Goal: Task Accomplishment & Management: Use online tool/utility

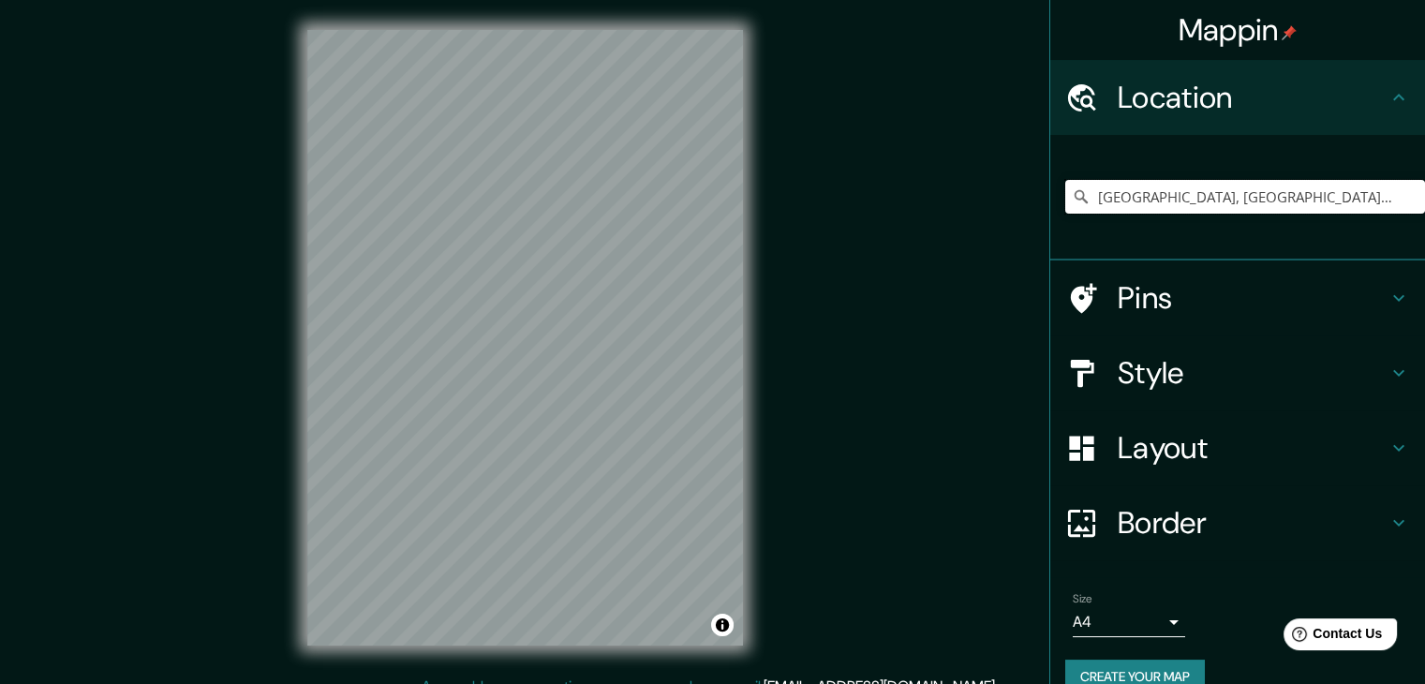
click at [1334, 207] on input "[GEOGRAPHIC_DATA], [GEOGRAPHIC_DATA], [GEOGRAPHIC_DATA]" at bounding box center [1245, 197] width 360 height 34
click at [789, 207] on div "Mappin Location [GEOGRAPHIC_DATA], [GEOGRAPHIC_DATA], [GEOGRAPHIC_DATA] Pins St…" at bounding box center [712, 353] width 1425 height 706
click at [1072, 197] on icon at bounding box center [1081, 196] width 19 height 19
click at [1075, 196] on icon at bounding box center [1081, 196] width 13 height 13
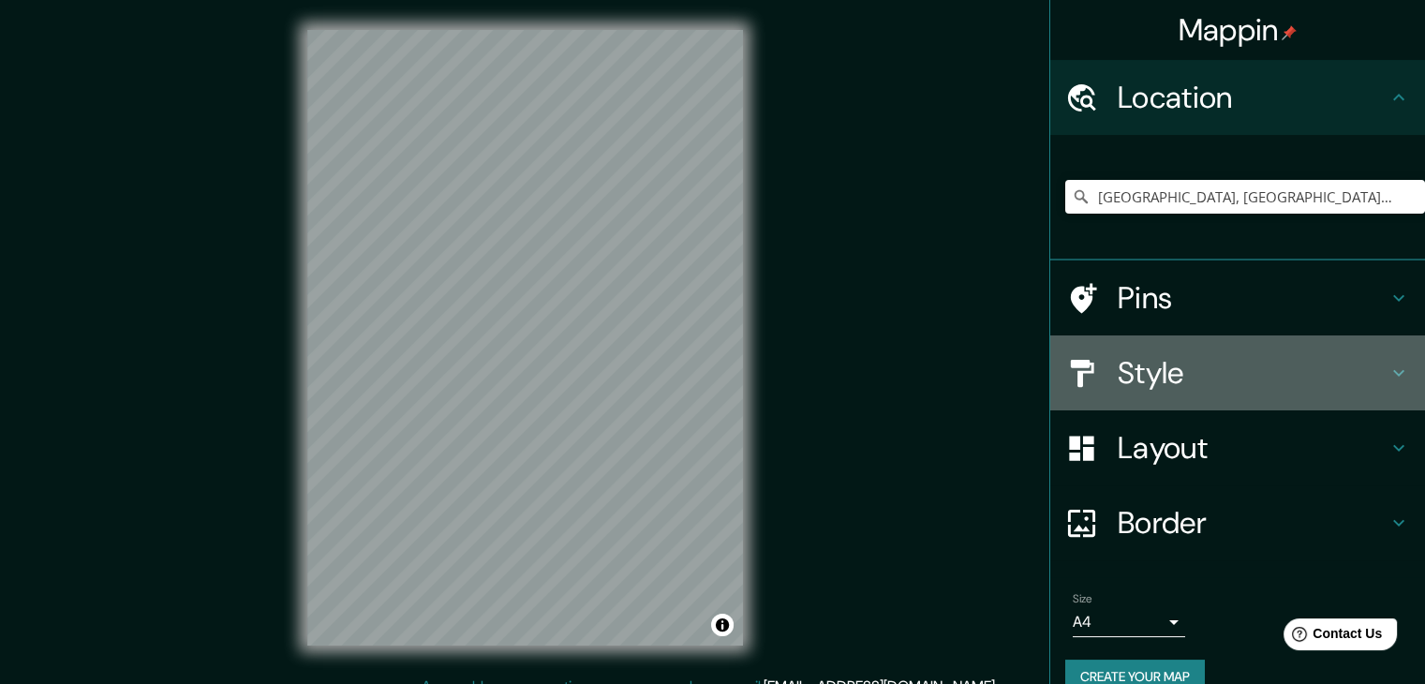
click at [1223, 398] on div "Style" at bounding box center [1237, 372] width 375 height 75
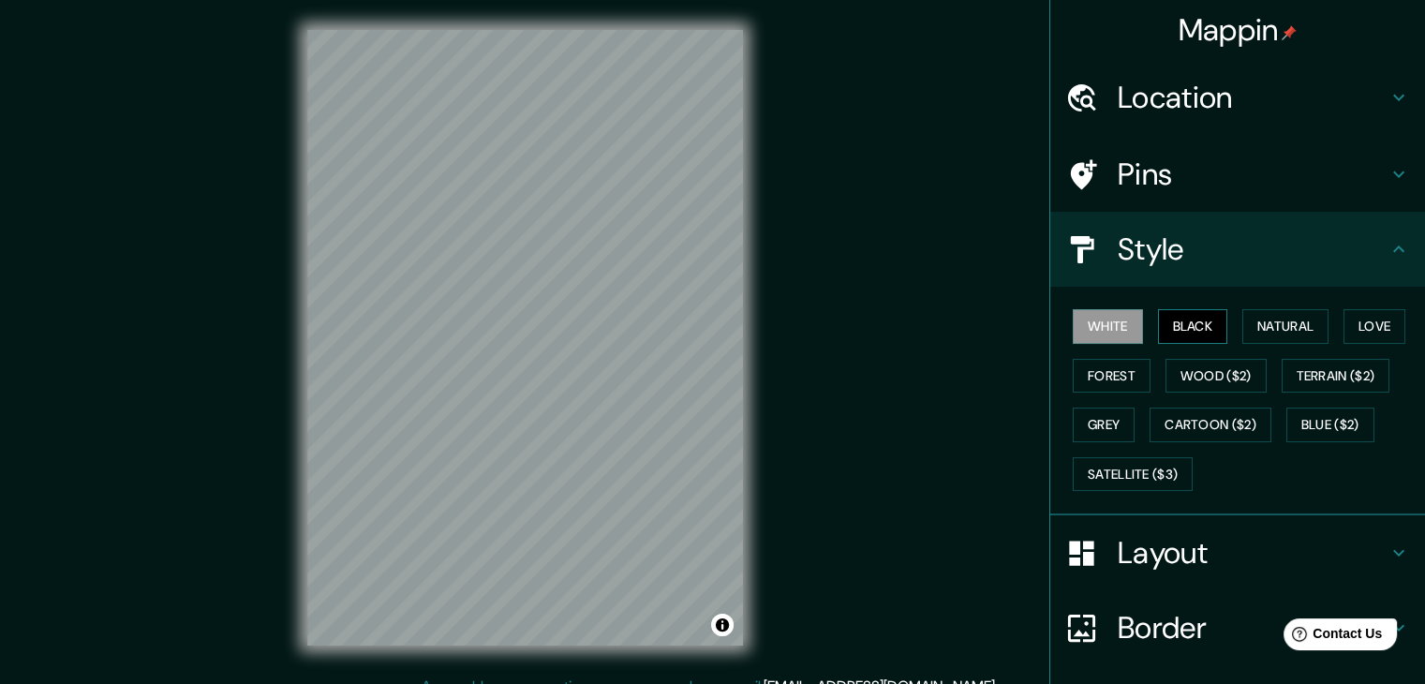
click at [1172, 329] on button "Black" at bounding box center [1193, 326] width 70 height 35
click at [1107, 423] on button "Grey" at bounding box center [1104, 425] width 62 height 35
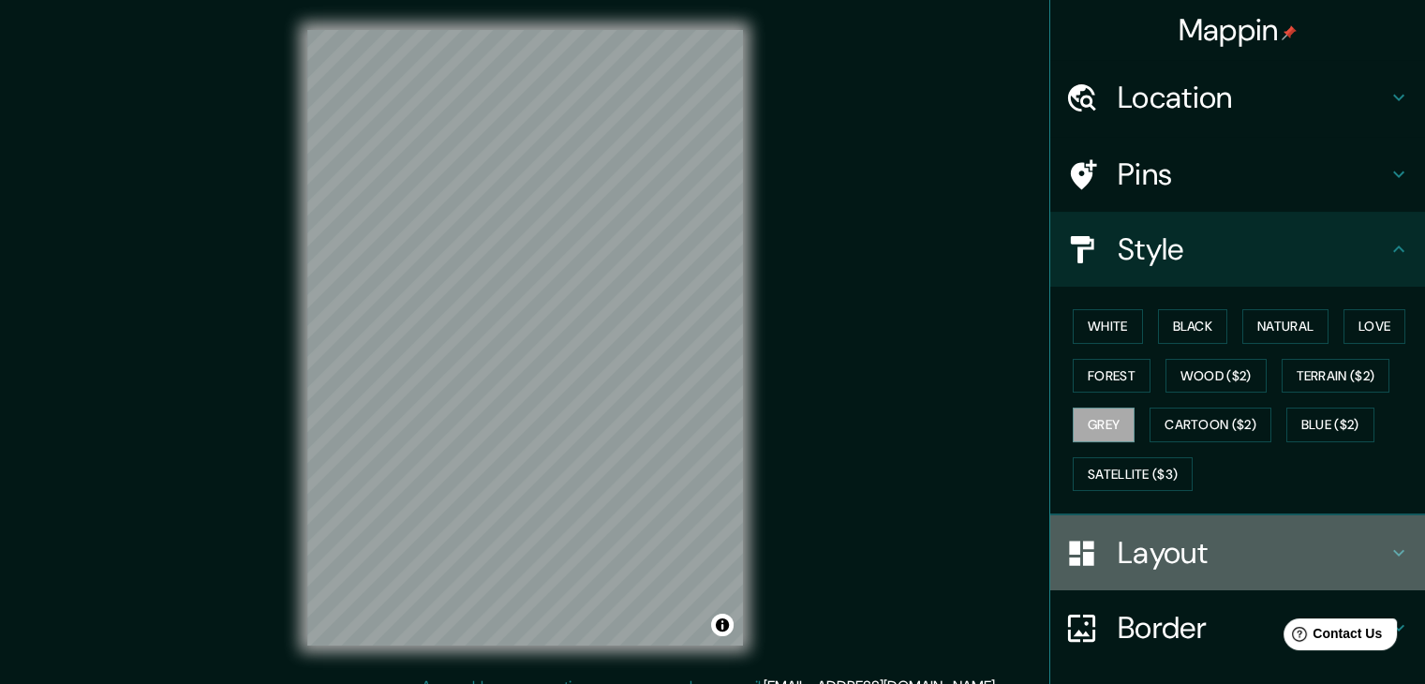
click at [1164, 555] on h4 "Layout" at bounding box center [1253, 552] width 270 height 37
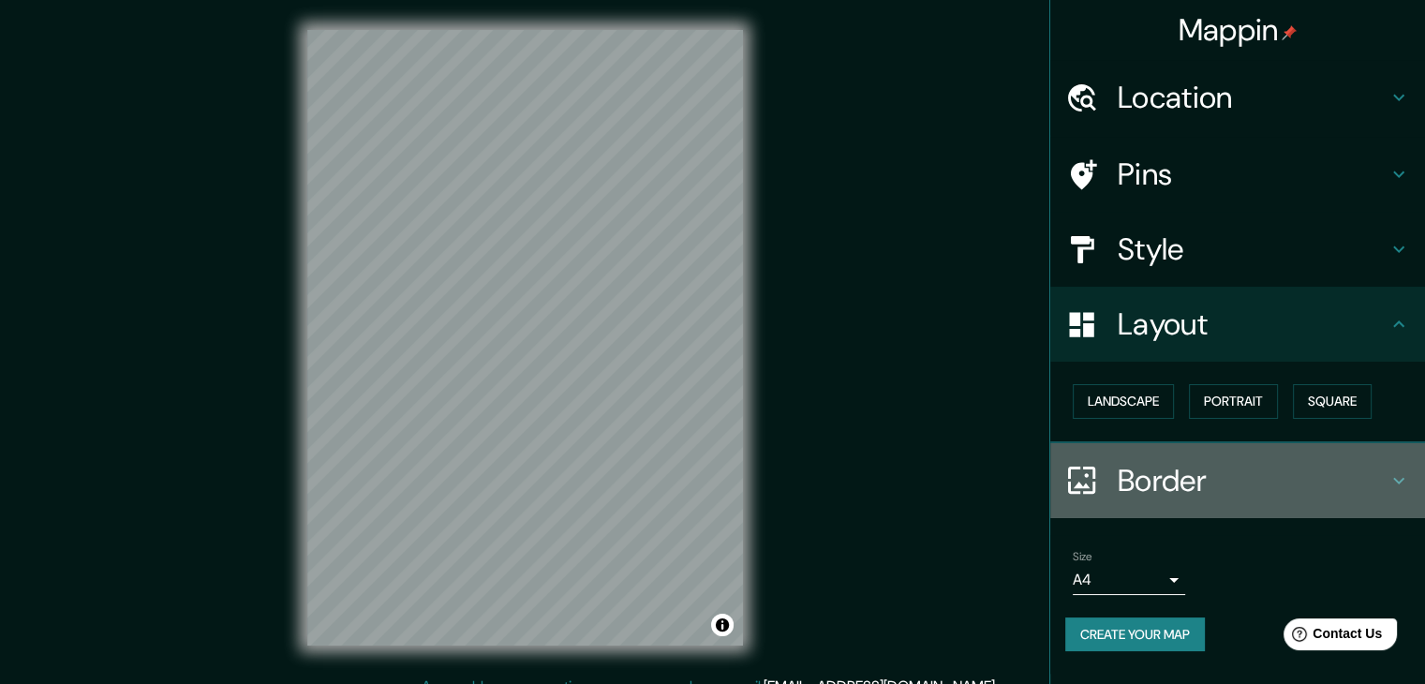
click at [1118, 478] on h4 "Border" at bounding box center [1253, 480] width 270 height 37
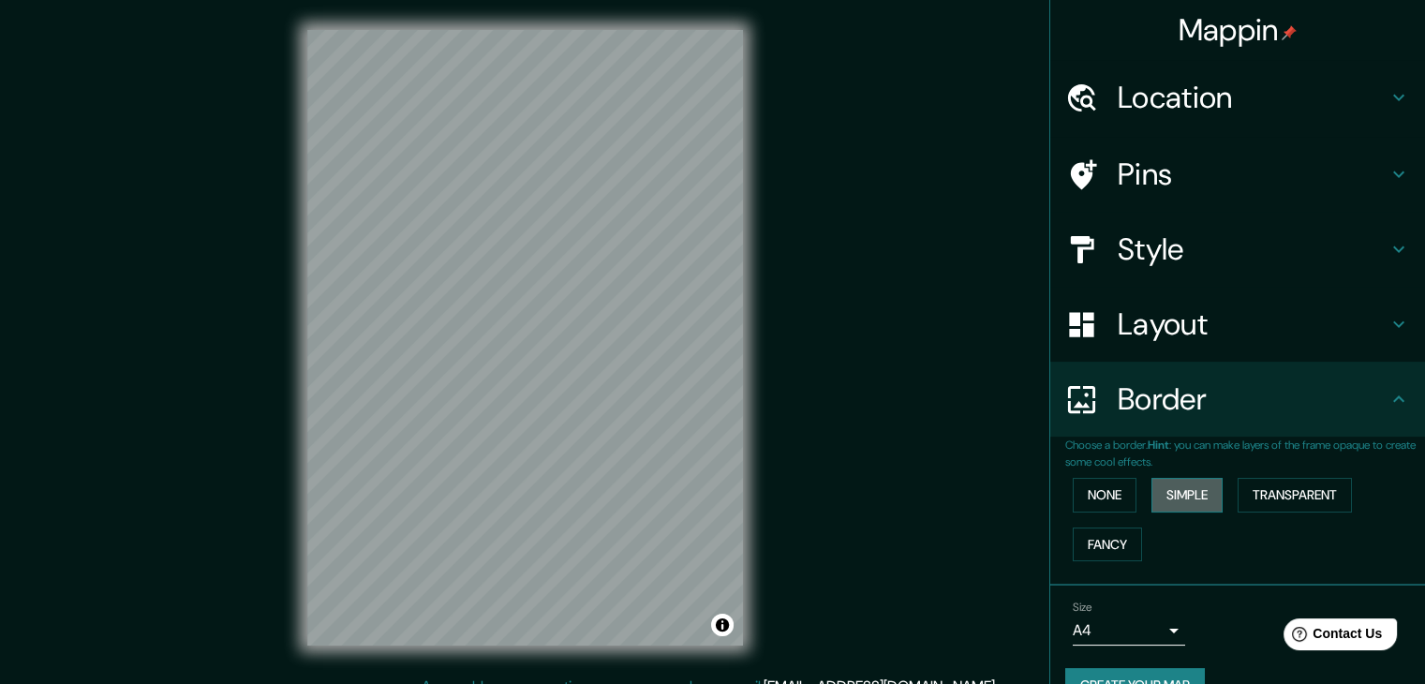
click at [1166, 501] on button "Simple" at bounding box center [1187, 495] width 71 height 35
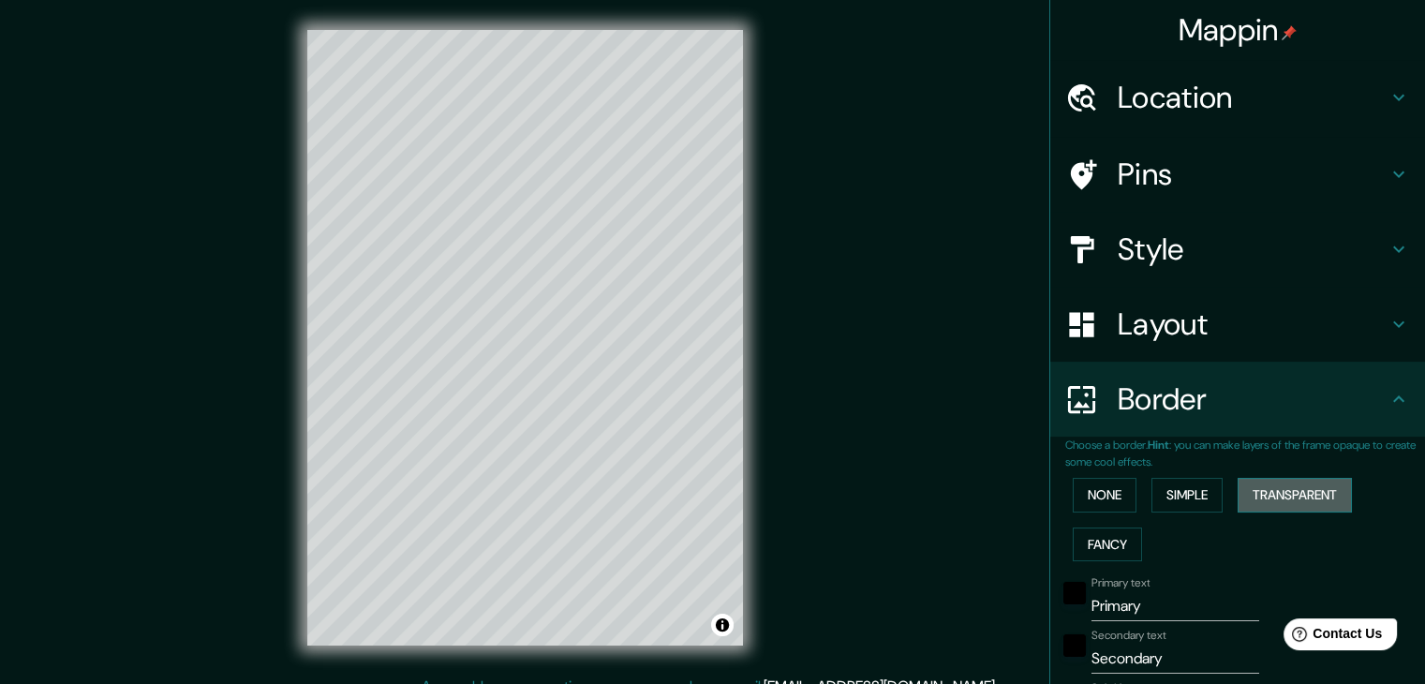
click at [1250, 496] on button "Transparent" at bounding box center [1295, 495] width 114 height 35
click at [1121, 535] on button "Fancy" at bounding box center [1107, 545] width 69 height 35
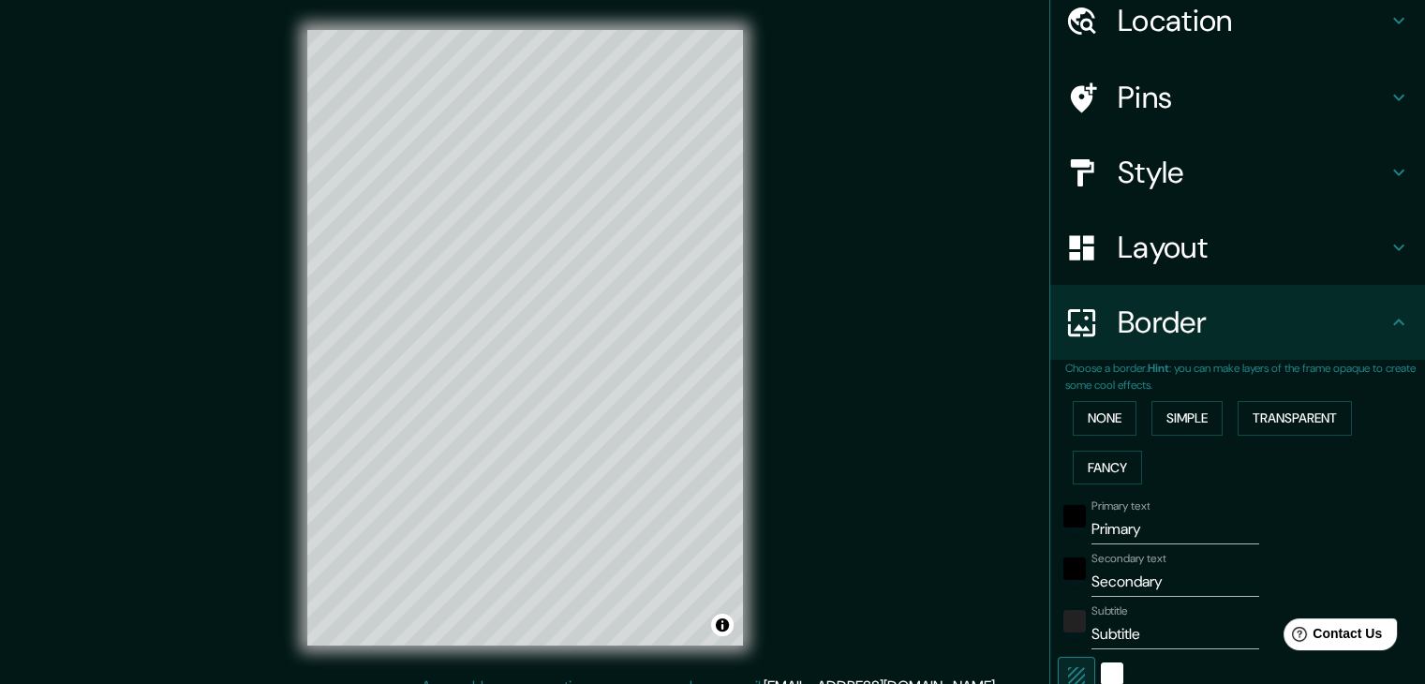
scroll to position [85, 0]
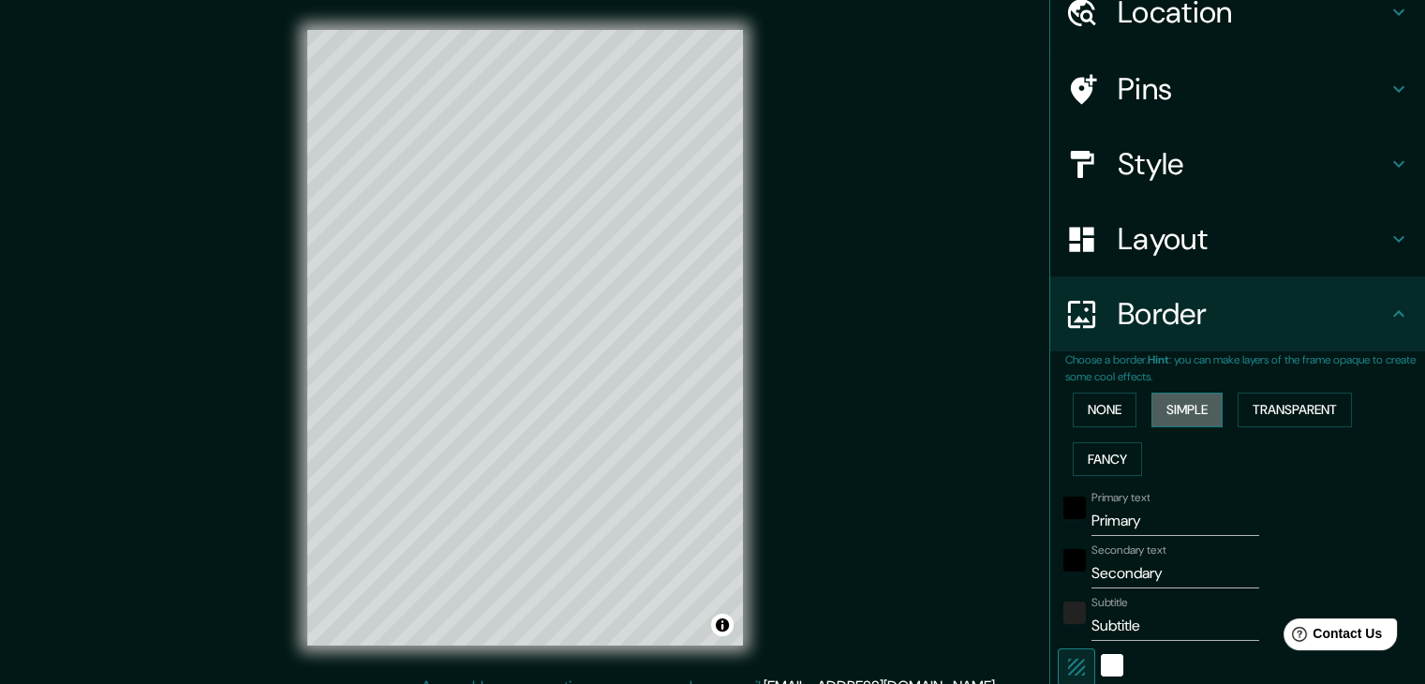
click at [1158, 411] on button "Simple" at bounding box center [1187, 410] width 71 height 35
drag, startPoint x: 1155, startPoint y: 621, endPoint x: 1054, endPoint y: 635, distance: 102.2
click at [1058, 635] on div "Subtitle Subtitle" at bounding box center [1211, 618] width 307 height 45
type input "37"
drag, startPoint x: 1141, startPoint y: 513, endPoint x: 1064, endPoint y: 524, distance: 77.7
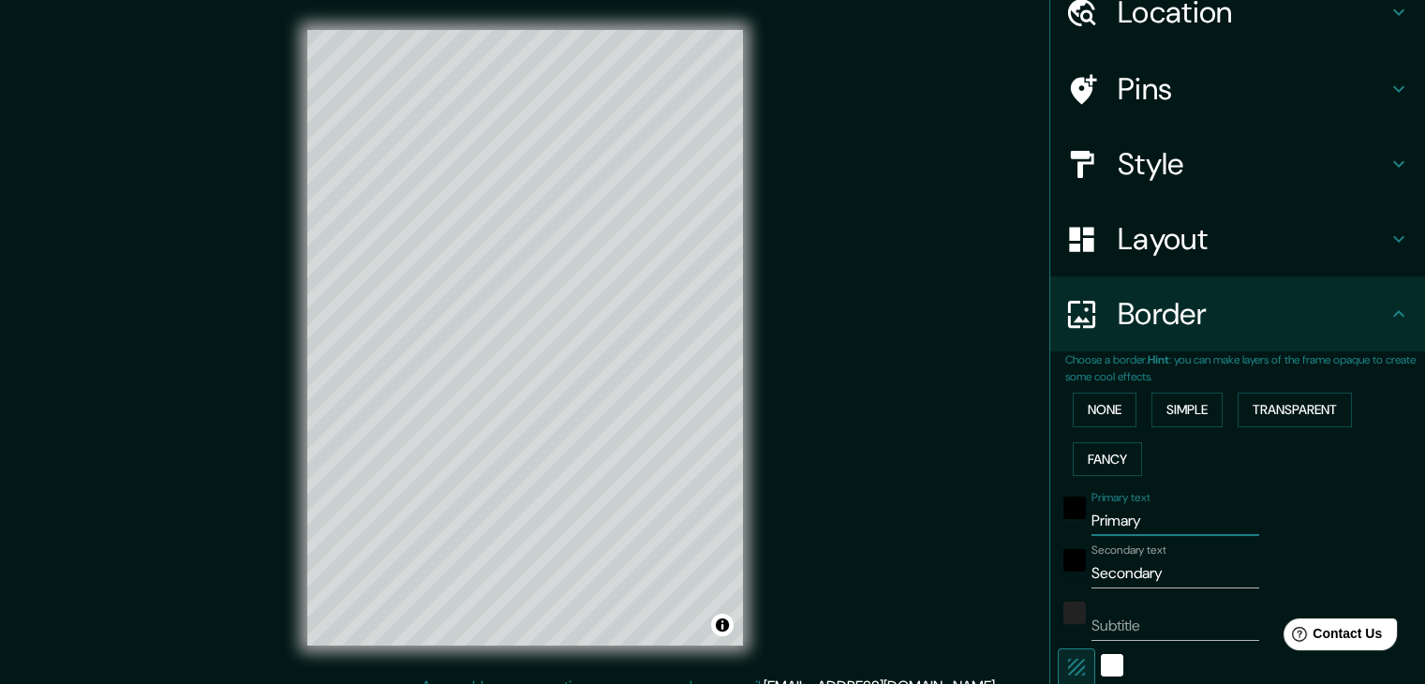
click at [1064, 524] on div "Primary text Primary" at bounding box center [1211, 513] width 307 height 45
type input "v"
type input "37"
type input "va"
type input "37"
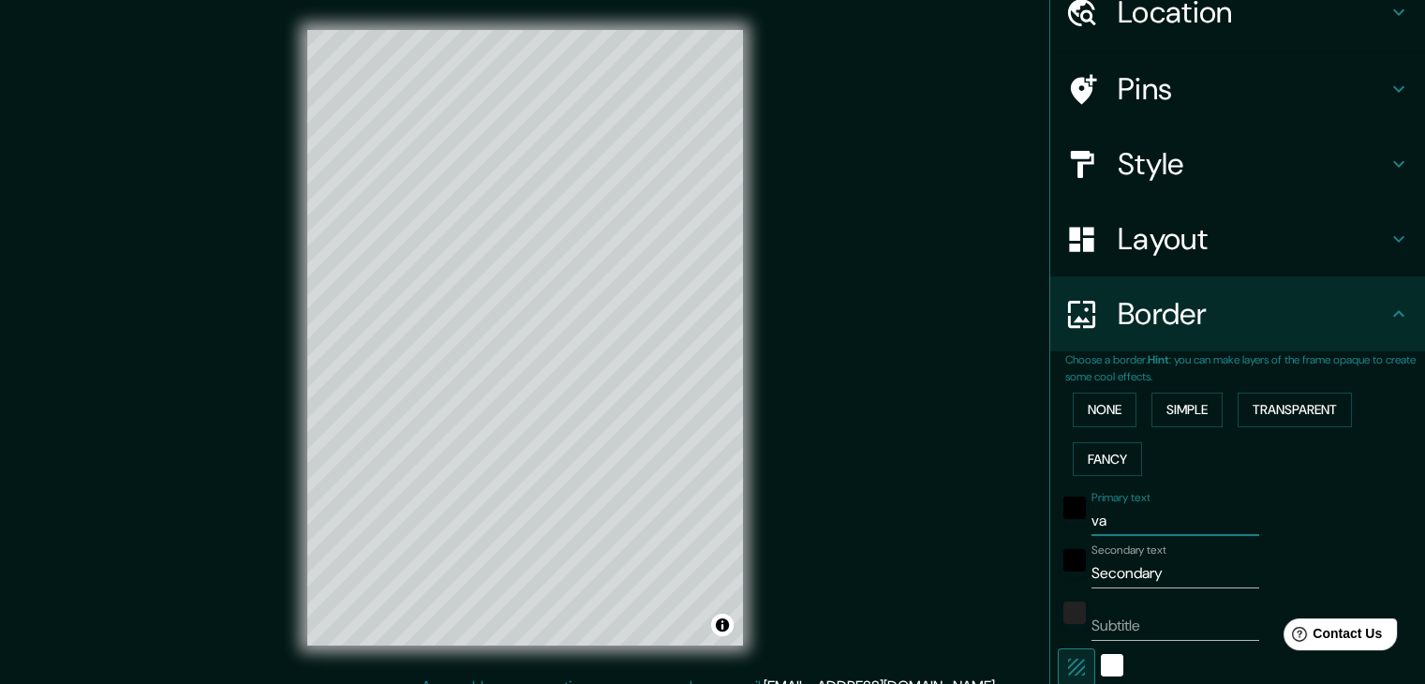
type input "val"
type input "37"
type input "vall"
type input "37"
type input "valla"
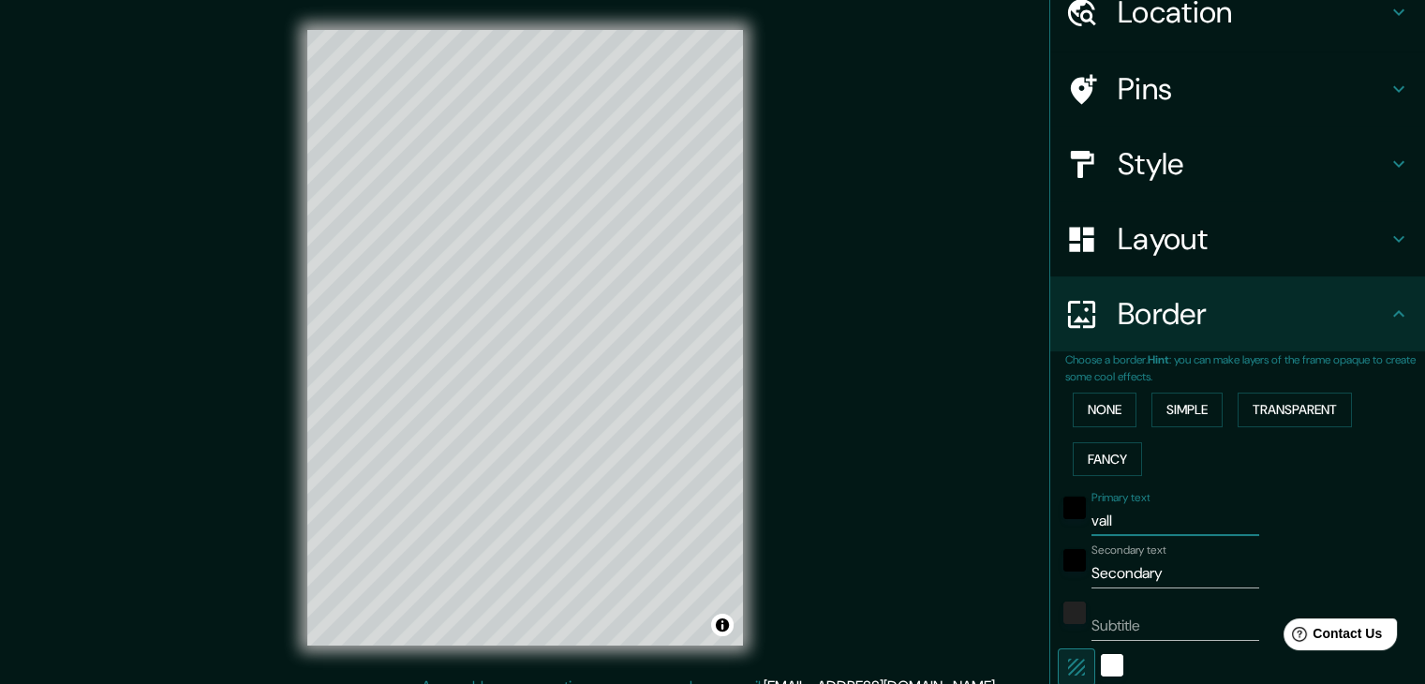
type input "37"
type input "[PERSON_NAME]"
type input "37"
type input "vallado"
type input "37"
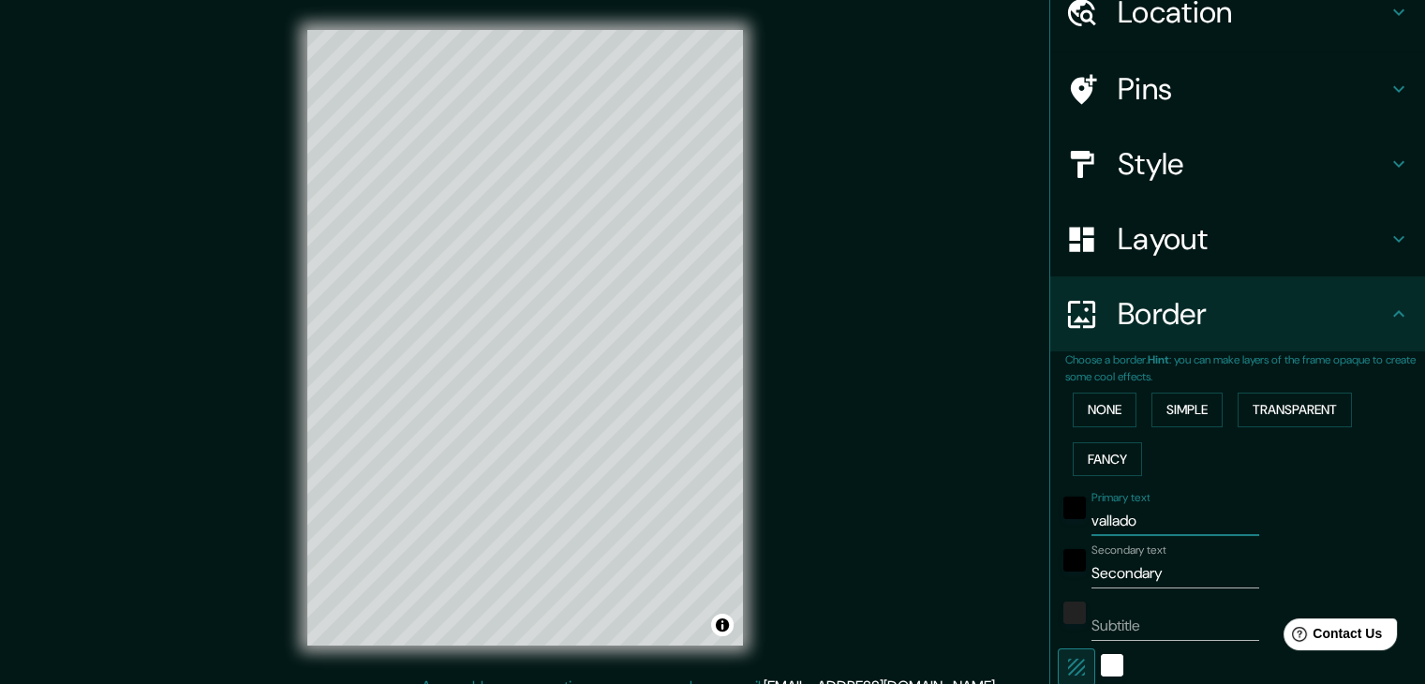
type input "valladol"
type input "37"
type input "valladoli"
type input "37"
type input "[GEOGRAPHIC_DATA]"
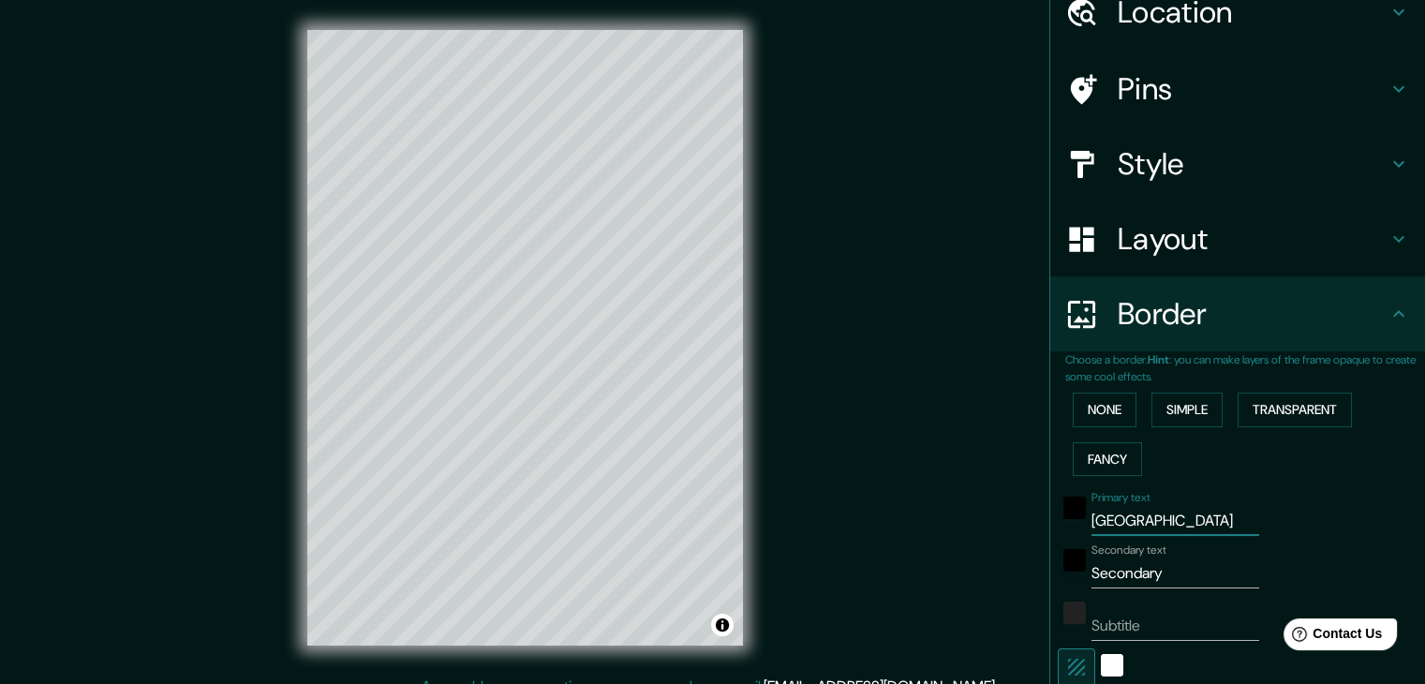
type input "37"
type input "[GEOGRAPHIC_DATA]"
drag, startPoint x: 1165, startPoint y: 568, endPoint x: 1069, endPoint y: 576, distance: 95.9
click at [1069, 576] on div "Secondary text Secondary" at bounding box center [1211, 565] width 307 height 45
type input "c"
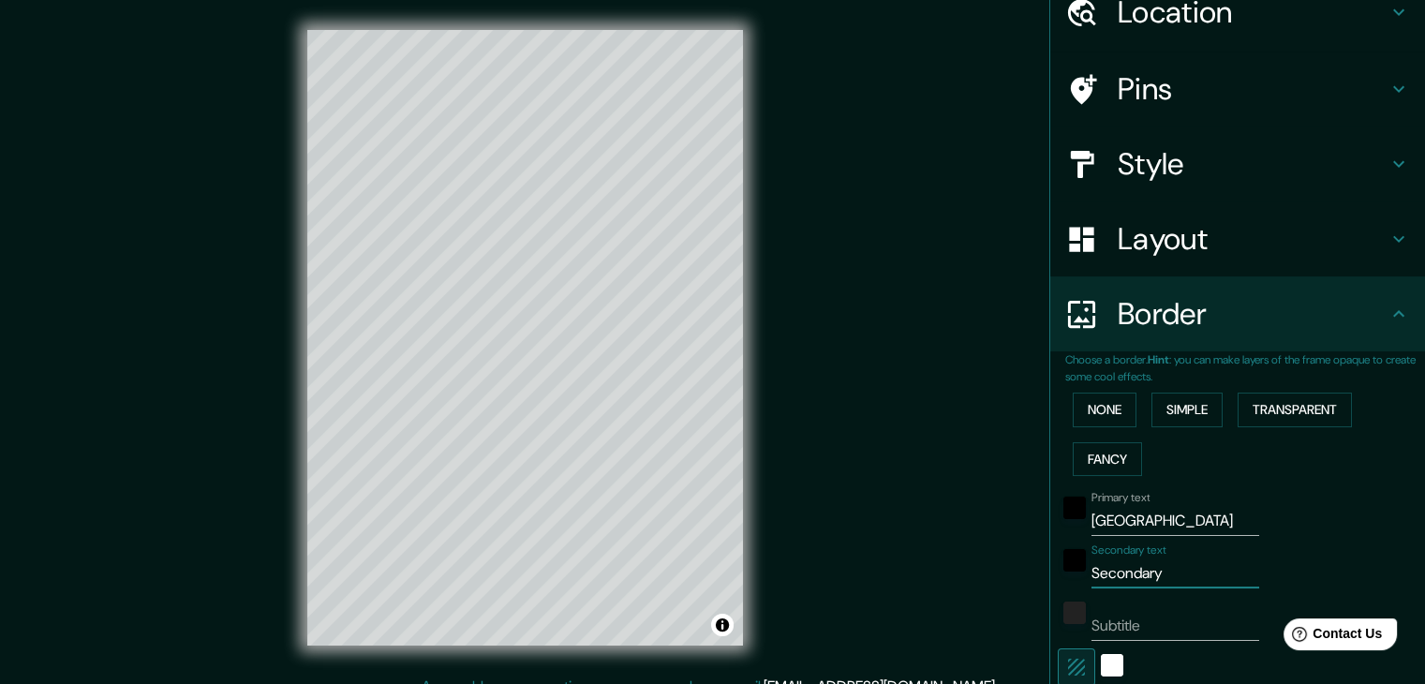
type input "37"
type input "co"
type input "37"
type input "col"
type input "37"
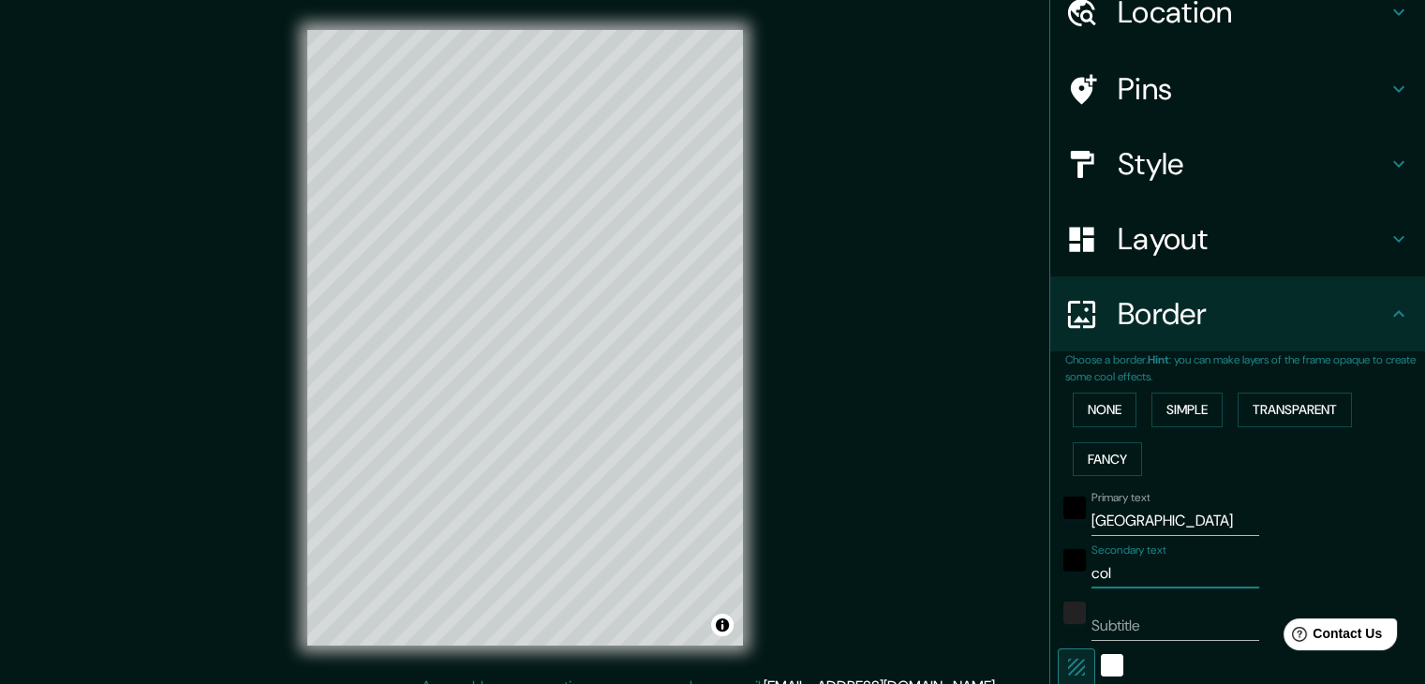
type input "col."
type input "37"
type input "col."
type input "37"
type input "col. b"
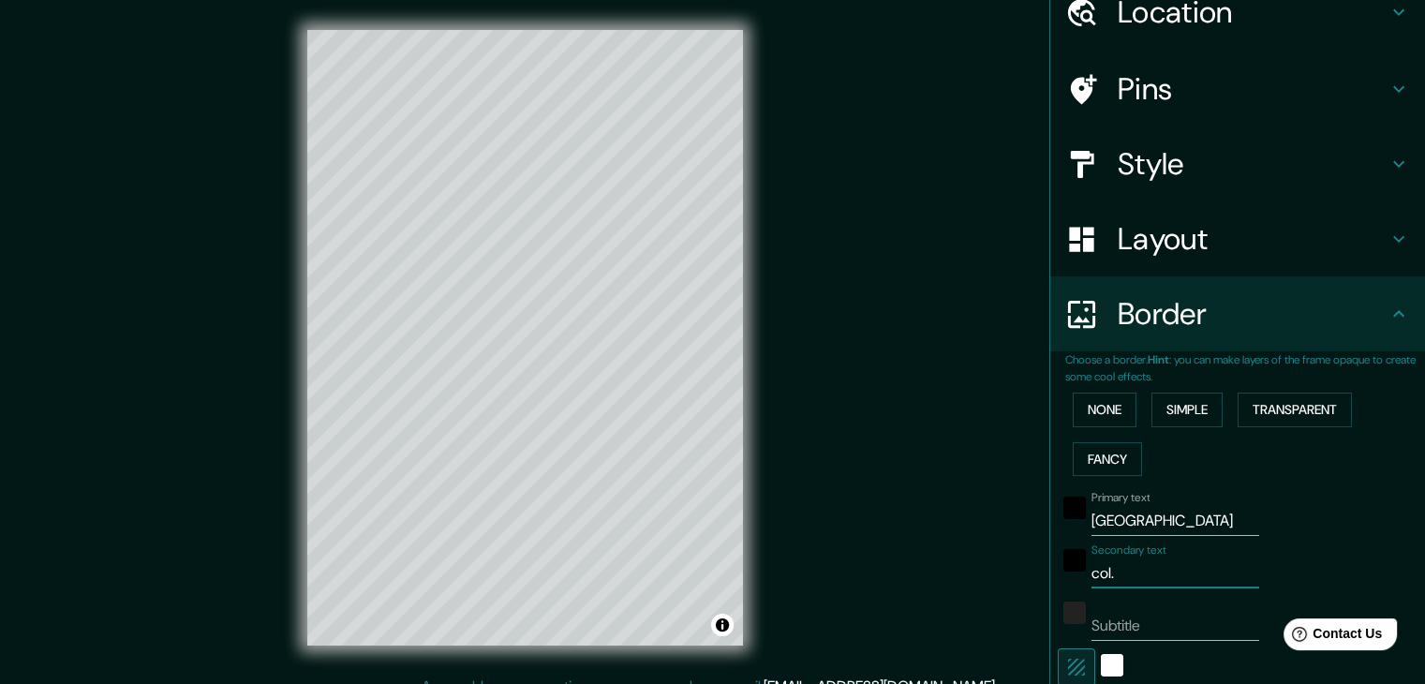
type input "37"
type input "col. ba"
type input "37"
type input "col. bac"
type input "37"
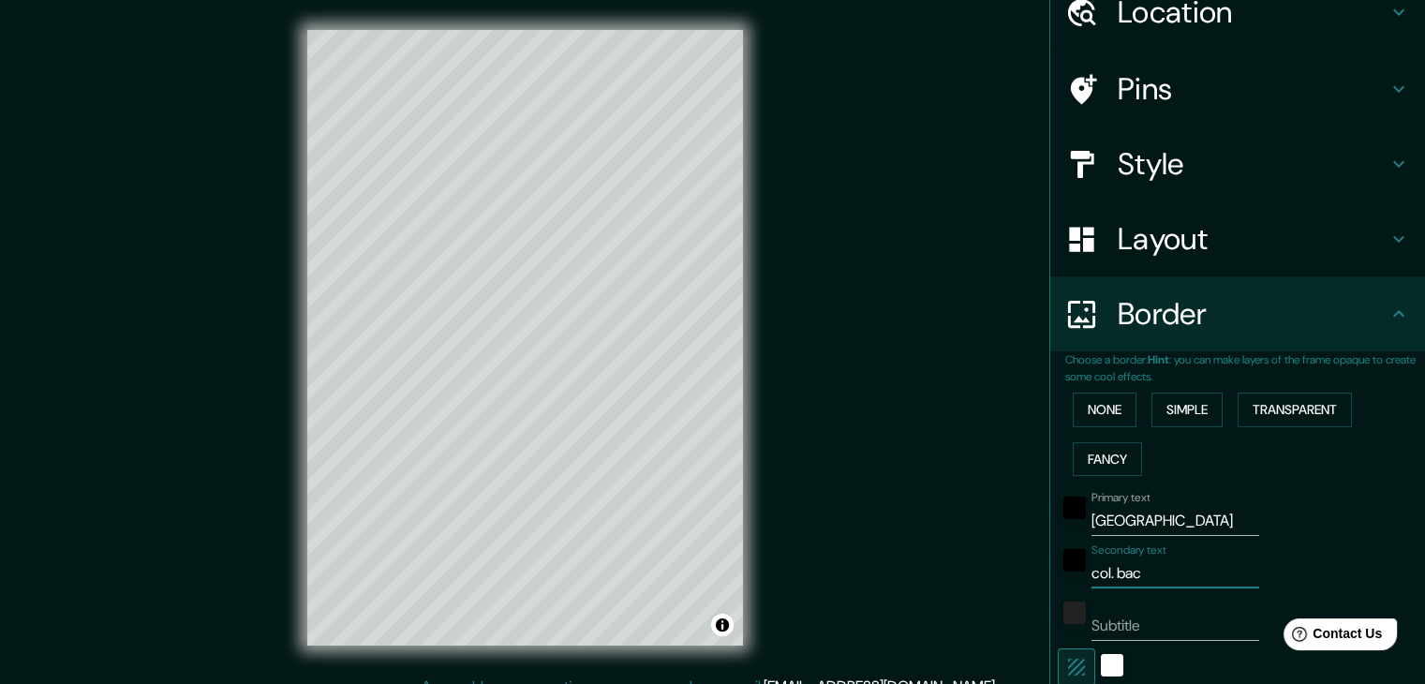
type input "col. baca"
type input "37"
type input "col. [PERSON_NAME]"
type input "37"
type input "col. [GEOGRAPHIC_DATA]"
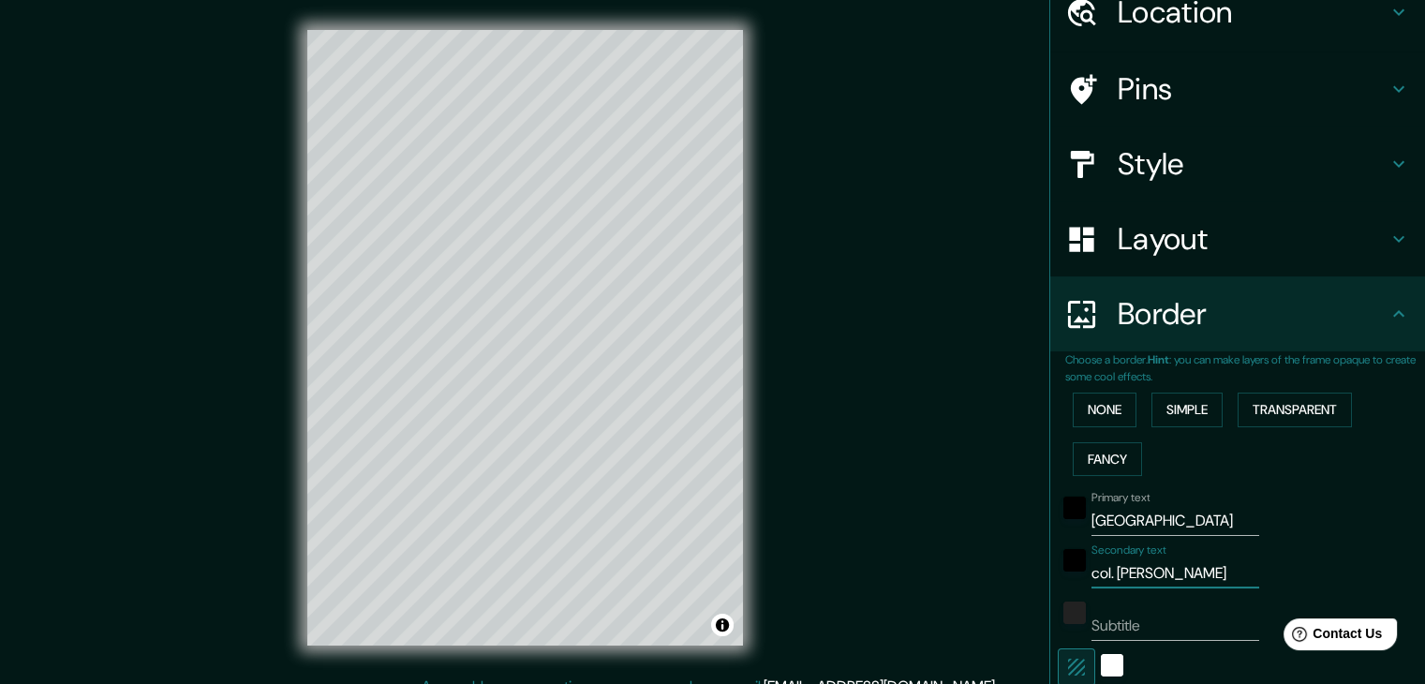
type input "37"
type input "col. bacalar"
type input "37"
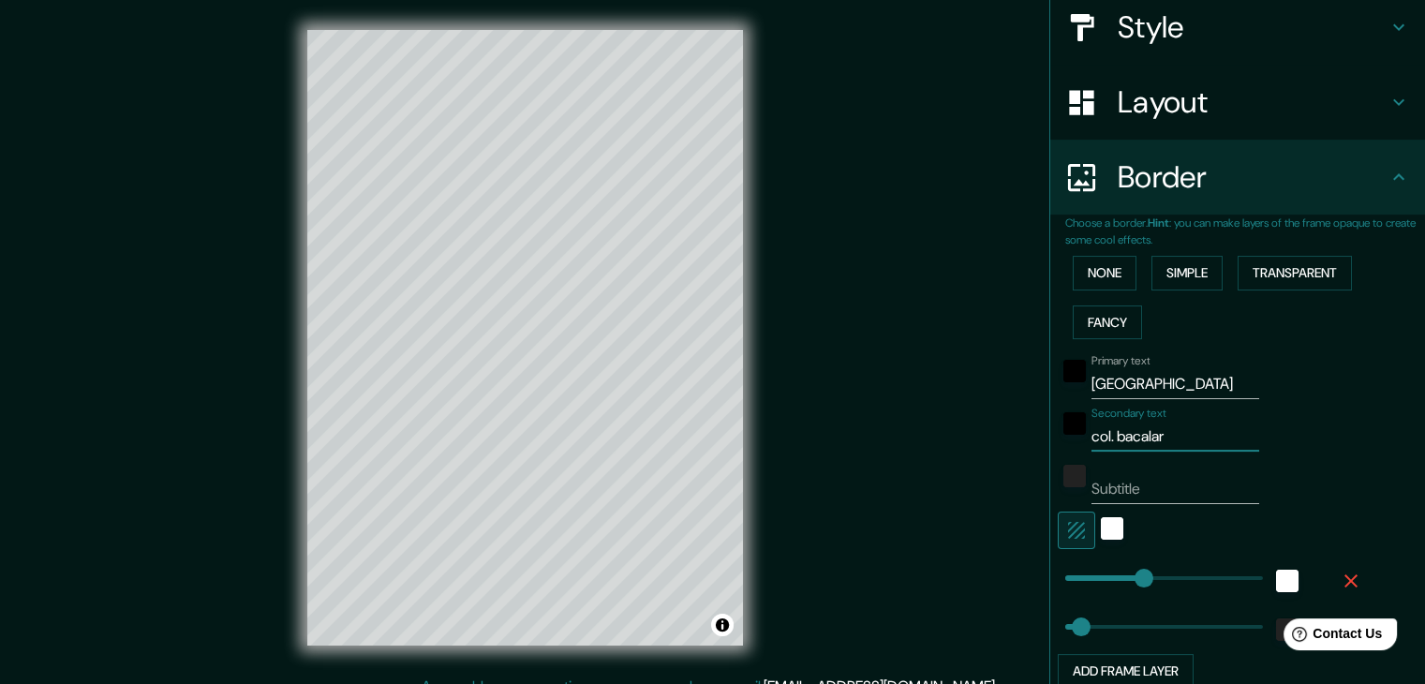
scroll to position [225, 0]
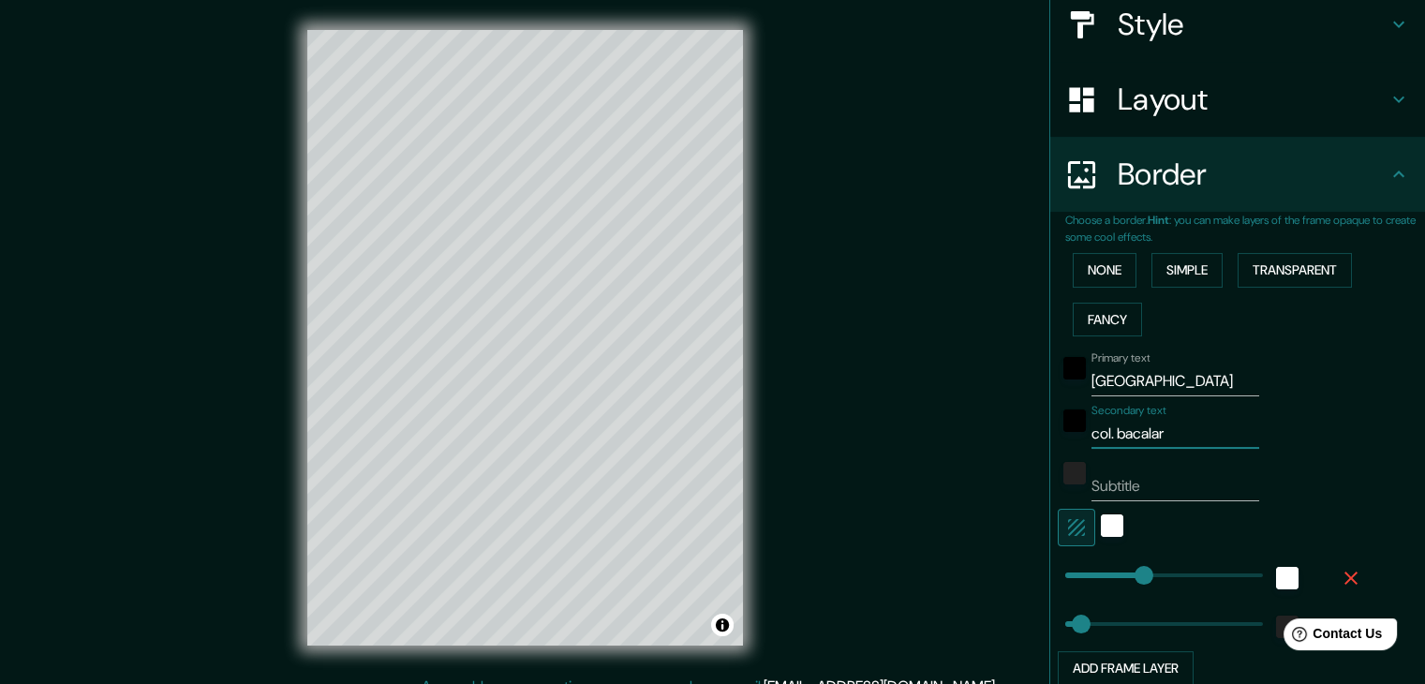
type input "col. bacalar"
type input "74"
drag, startPoint x: 1125, startPoint y: 569, endPoint x: 1082, endPoint y: 571, distance: 43.1
type input "37"
type input "226"
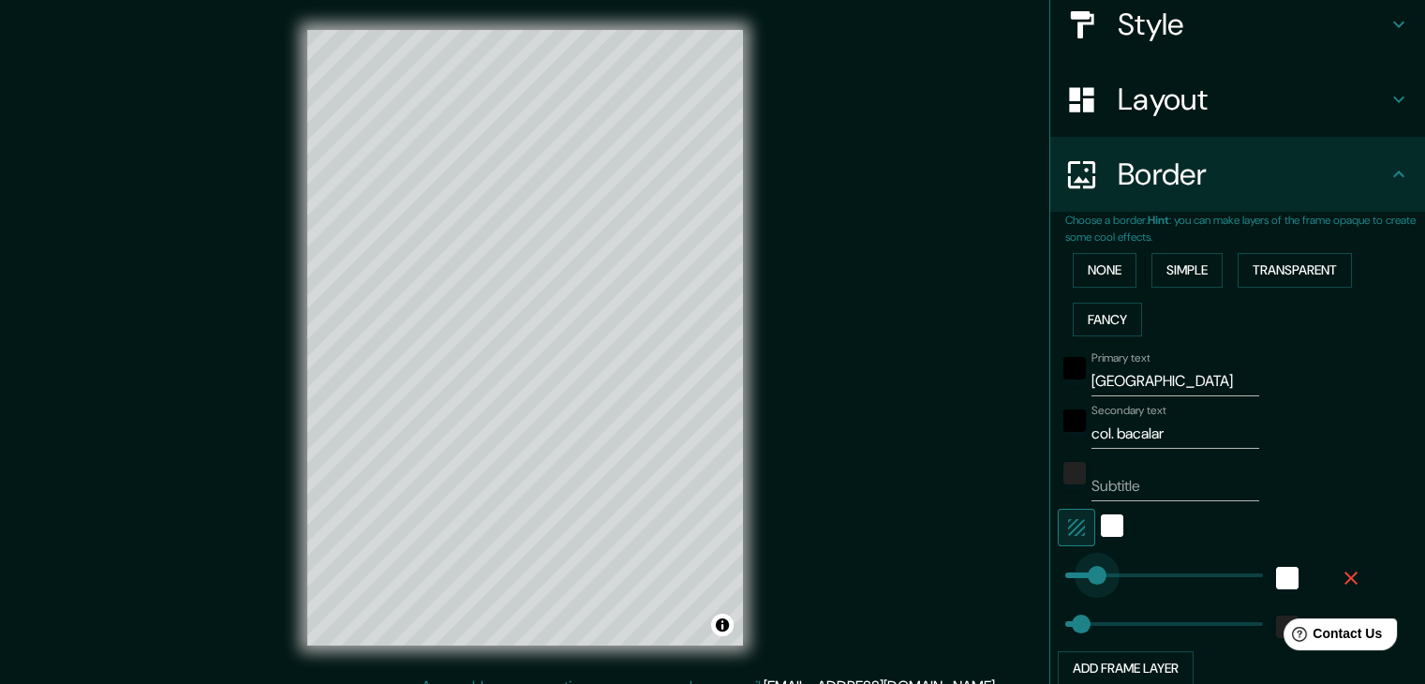
drag, startPoint x: 1082, startPoint y: 571, endPoint x: 1147, endPoint y: 571, distance: 64.7
type input "37"
type input "5"
drag, startPoint x: 1147, startPoint y: 571, endPoint x: 1053, endPoint y: 577, distance: 93.9
type input "0"
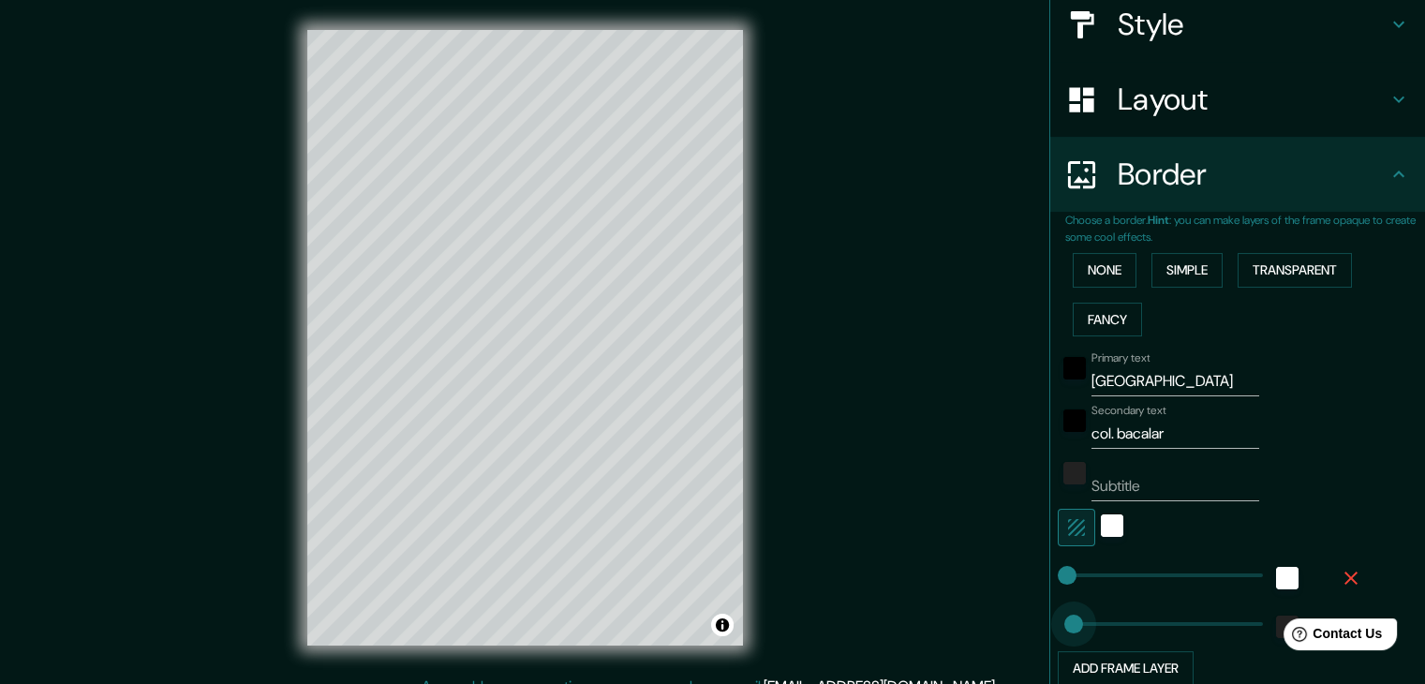
drag, startPoint x: 1076, startPoint y: 623, endPoint x: 1049, endPoint y: 625, distance: 26.3
type input "63"
drag, startPoint x: 1049, startPoint y: 625, endPoint x: 1078, endPoint y: 624, distance: 28.1
click at [1101, 528] on div "white" at bounding box center [1112, 525] width 22 height 22
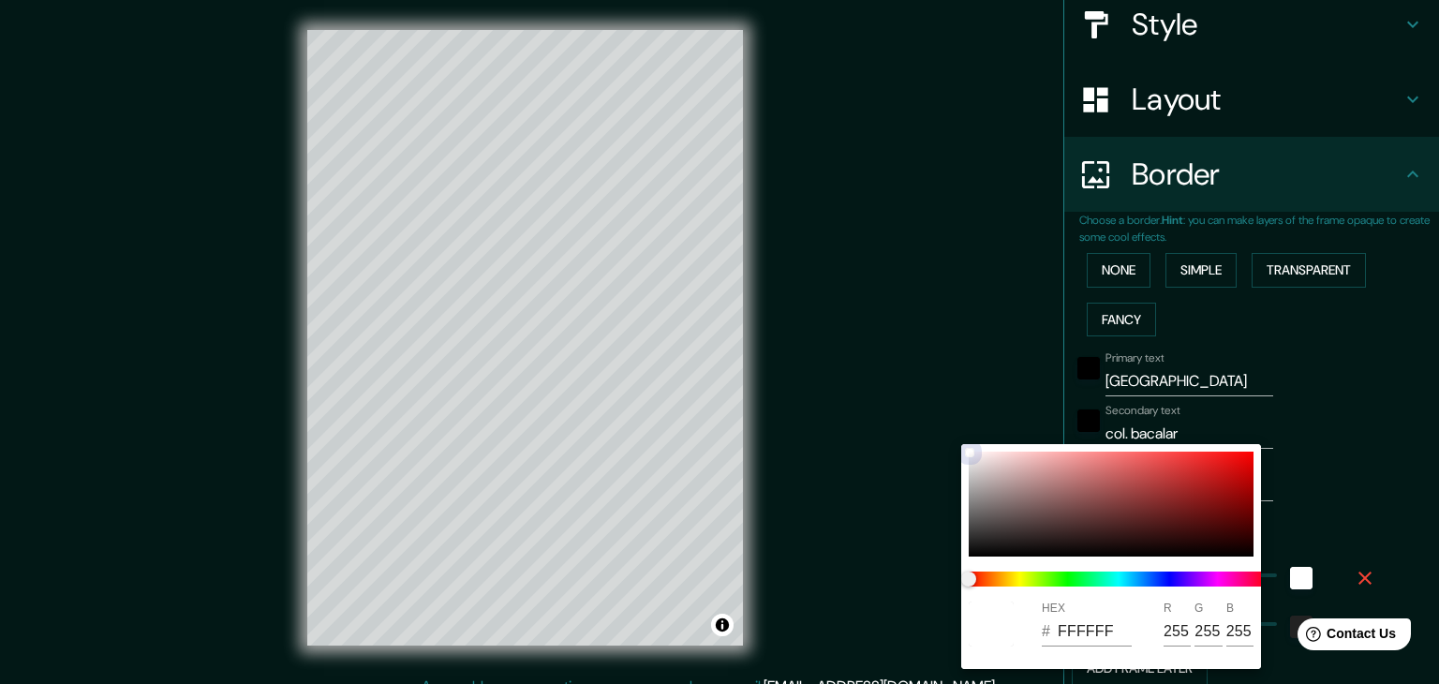
type input "63"
type input "776D6D"
type input "119"
type input "109"
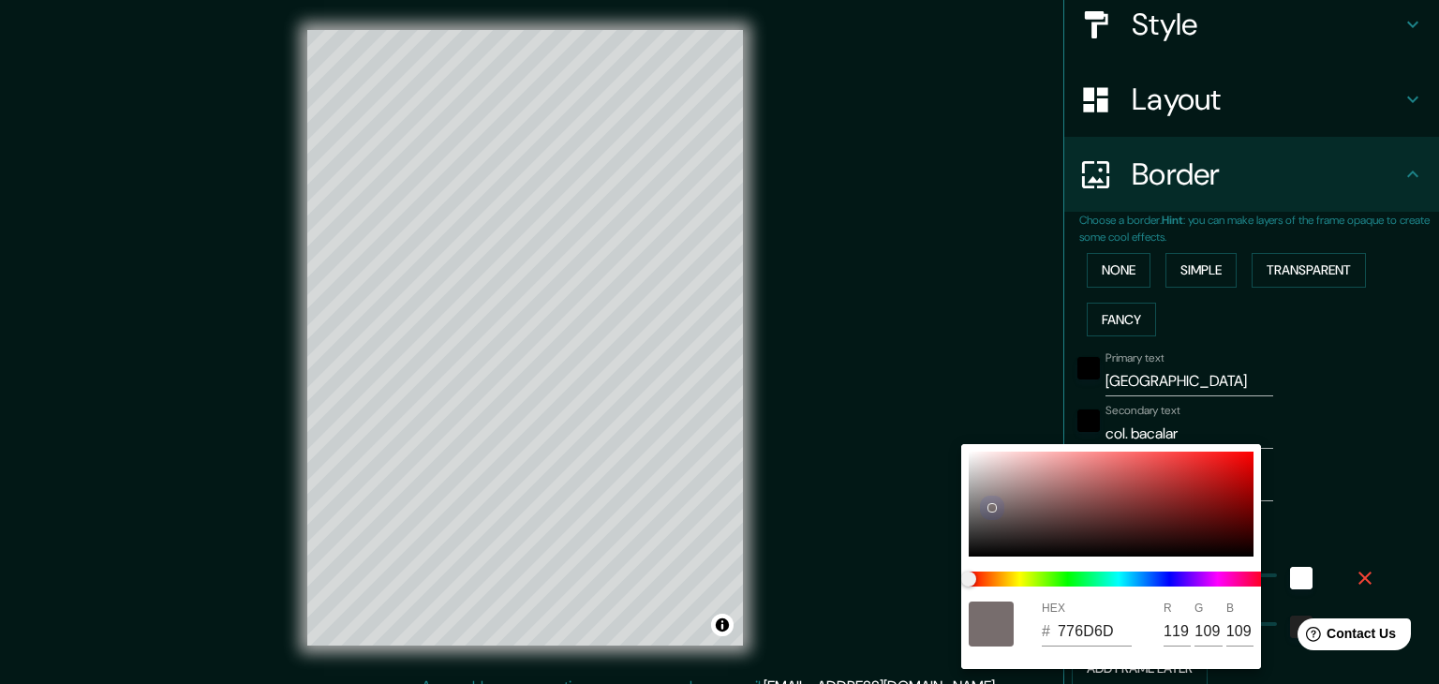
drag, startPoint x: 1032, startPoint y: 518, endPoint x: 994, endPoint y: 507, distance: 39.1
click at [994, 507] on div at bounding box center [1111, 504] width 285 height 105
type input "63"
type input "4C4848"
type input "76"
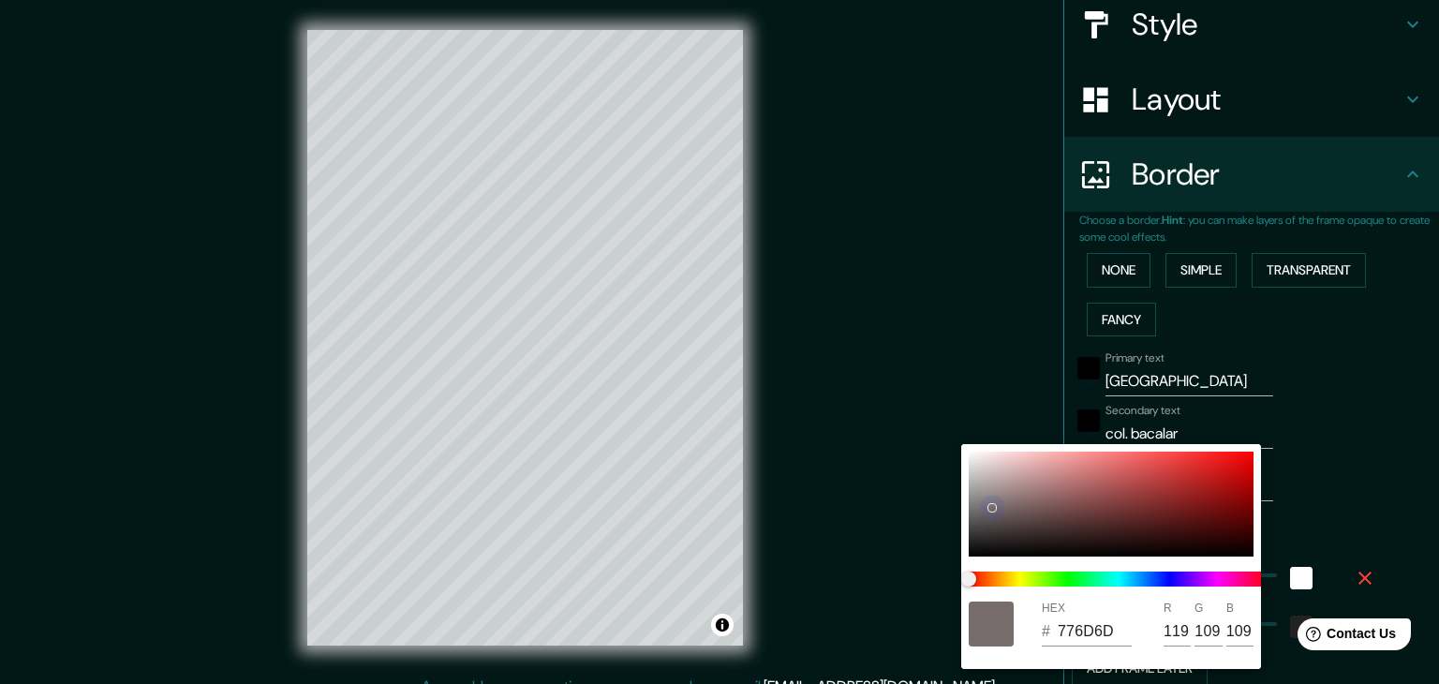
type input "72"
type input "63"
type input "403E3E"
type input "64"
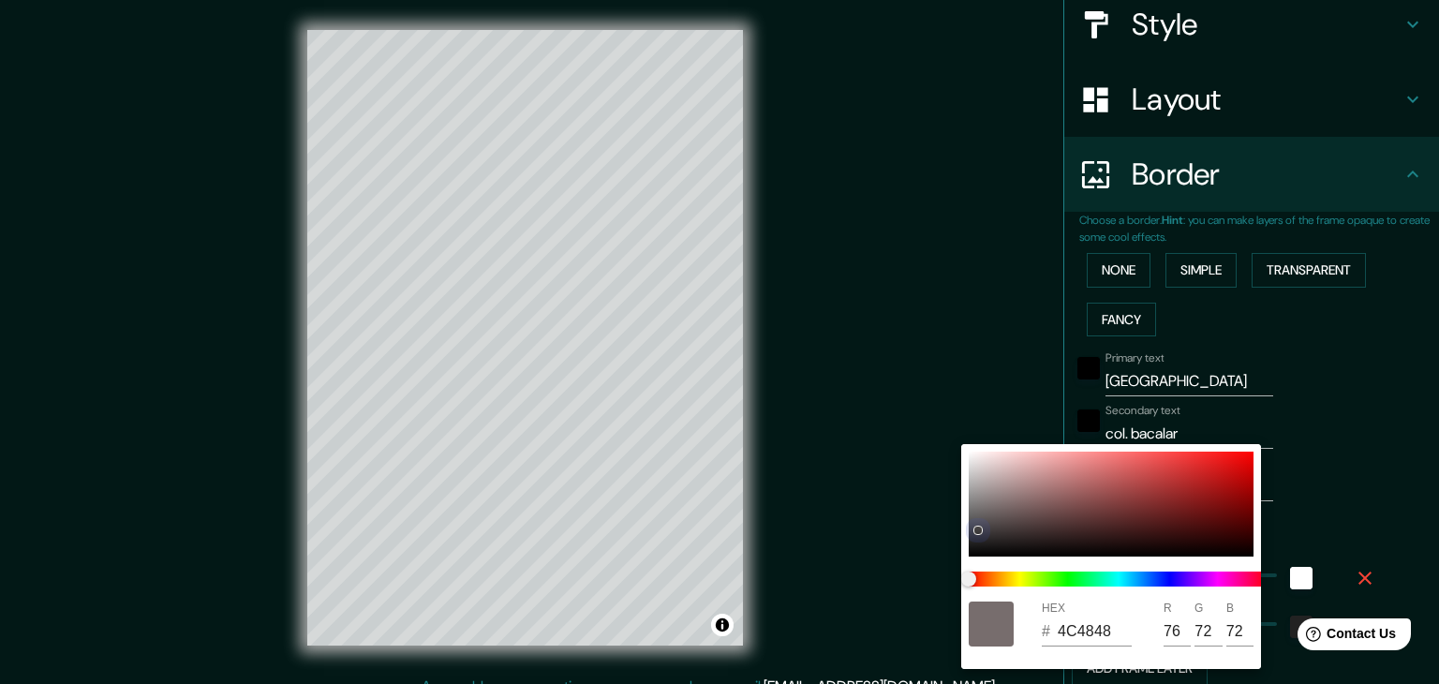
type input "62"
type input "63"
type input "3C3A3A"
type input "60"
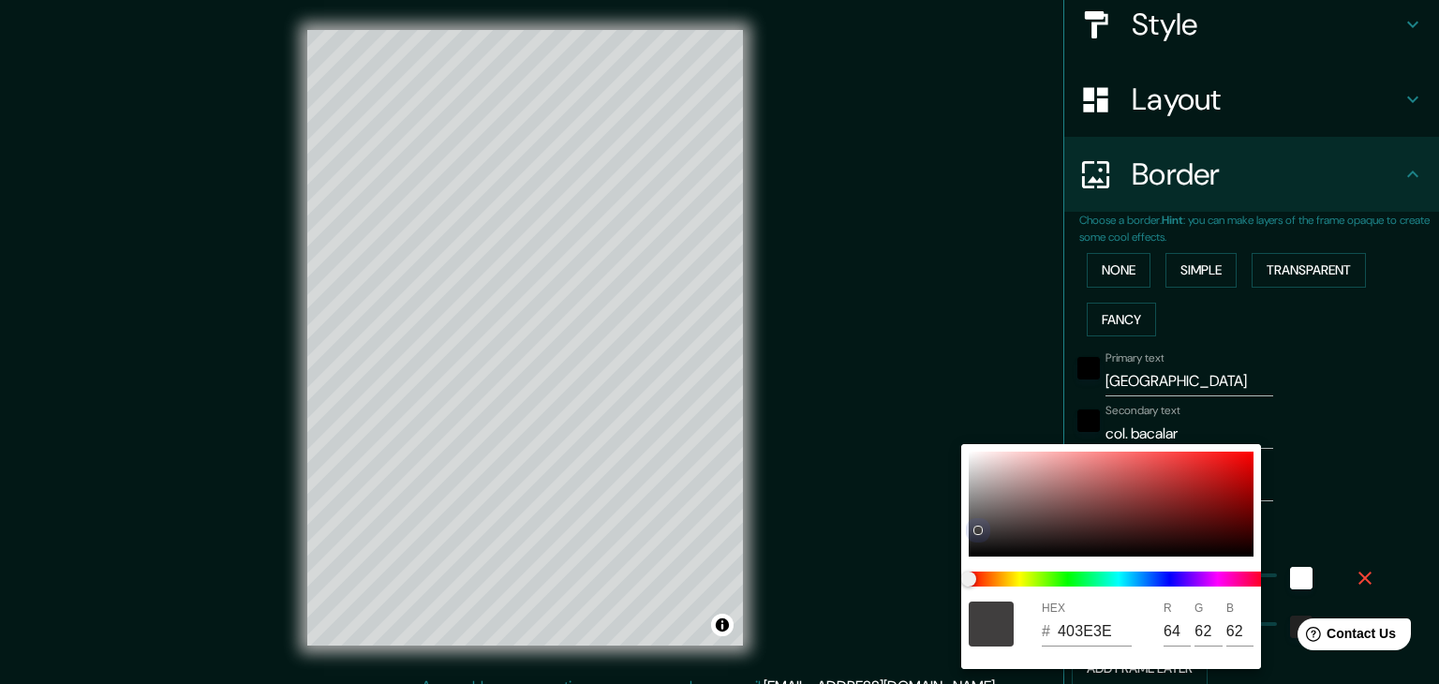
type input "58"
type input "63"
type input "373535"
type input "55"
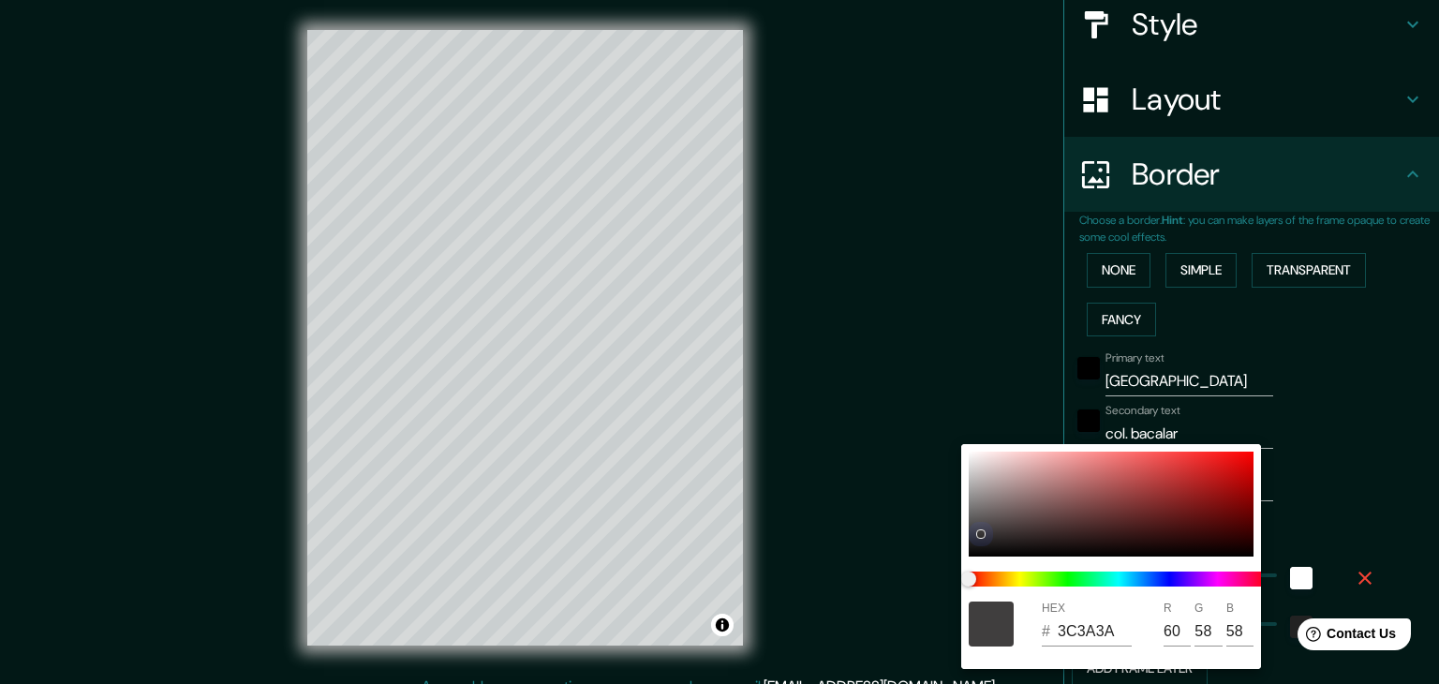
type input "53"
type input "63"
type input "353333"
type input "53"
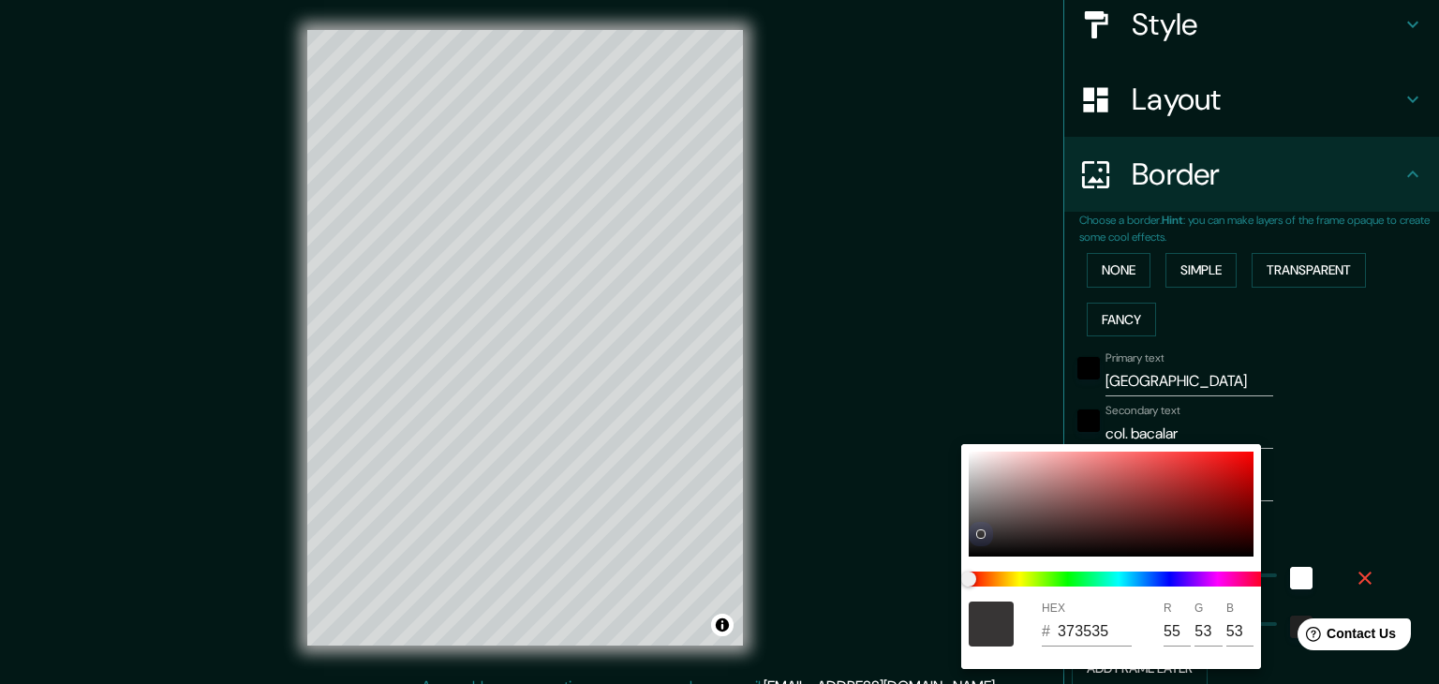
type input "51"
type input "63"
type input "333131"
type input "51"
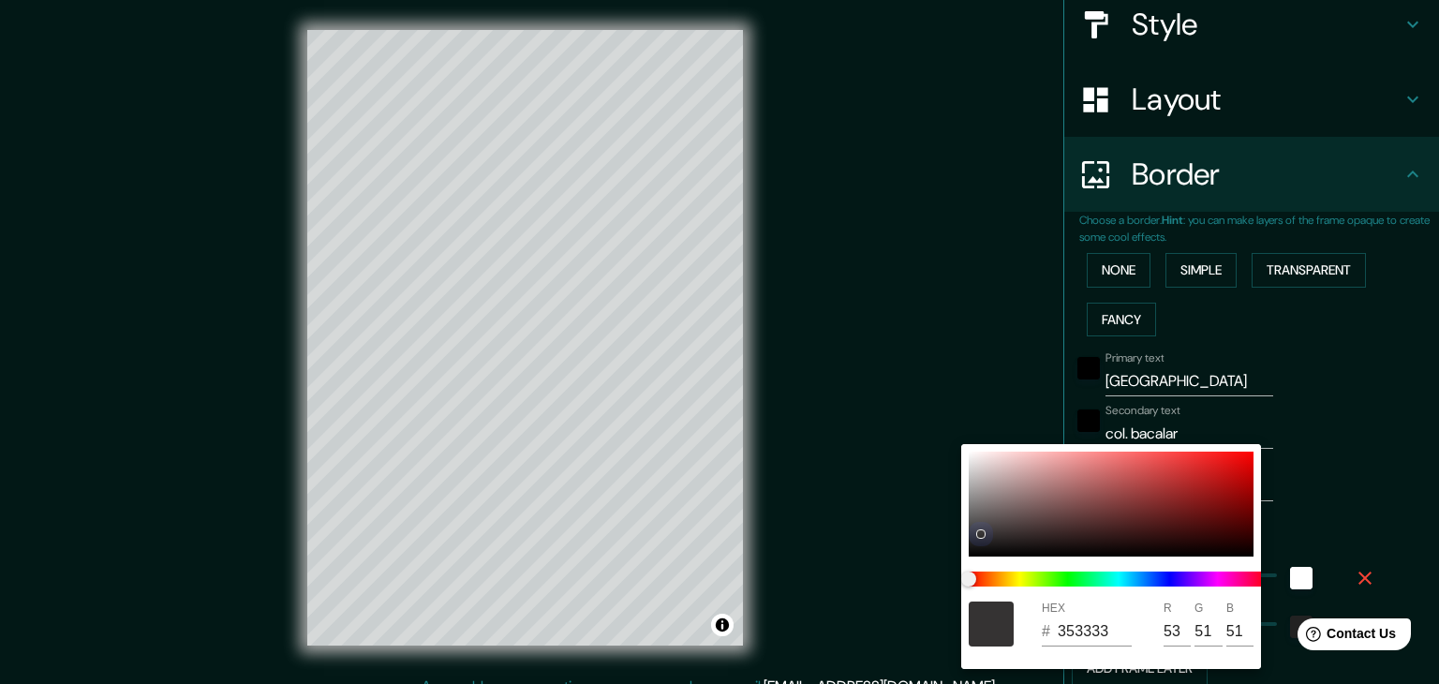
type input "49"
type input "63"
type input "AFADAD"
type input "175"
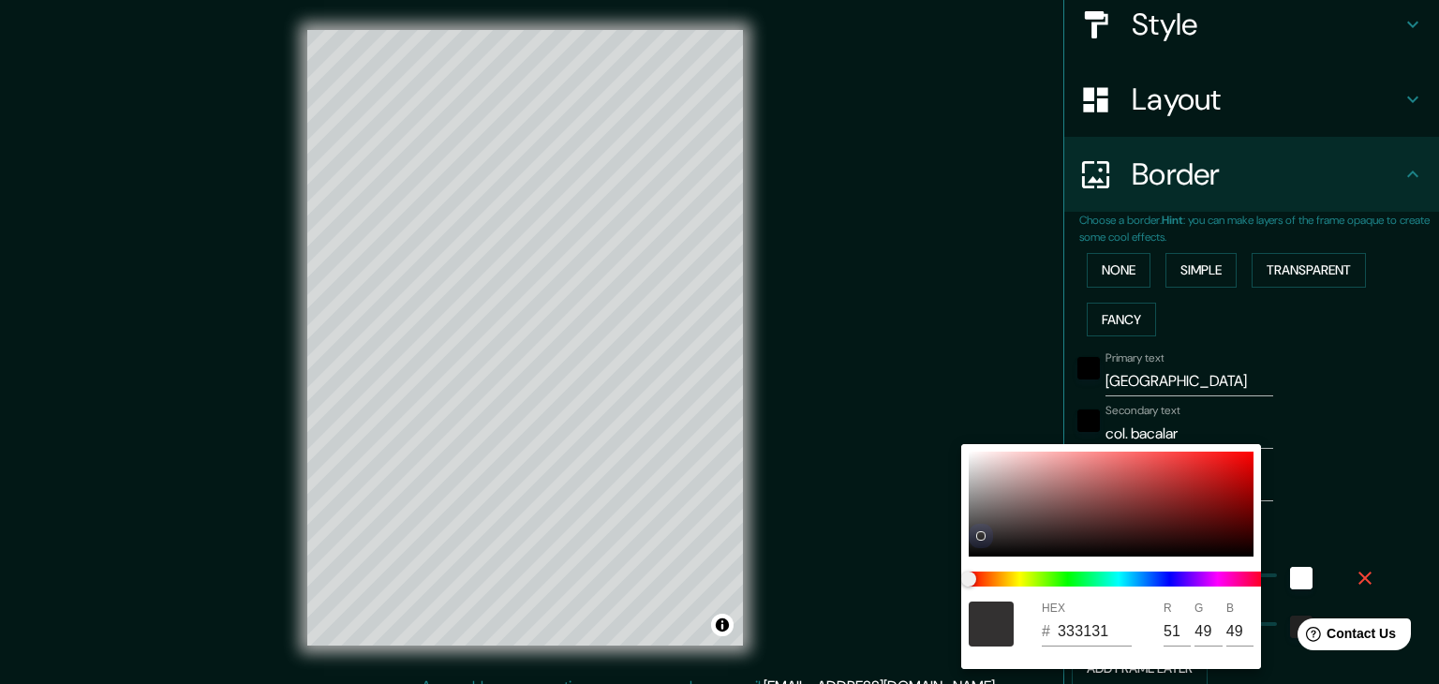
type input "173"
type input "63"
type input "B3B1B1"
type input "179"
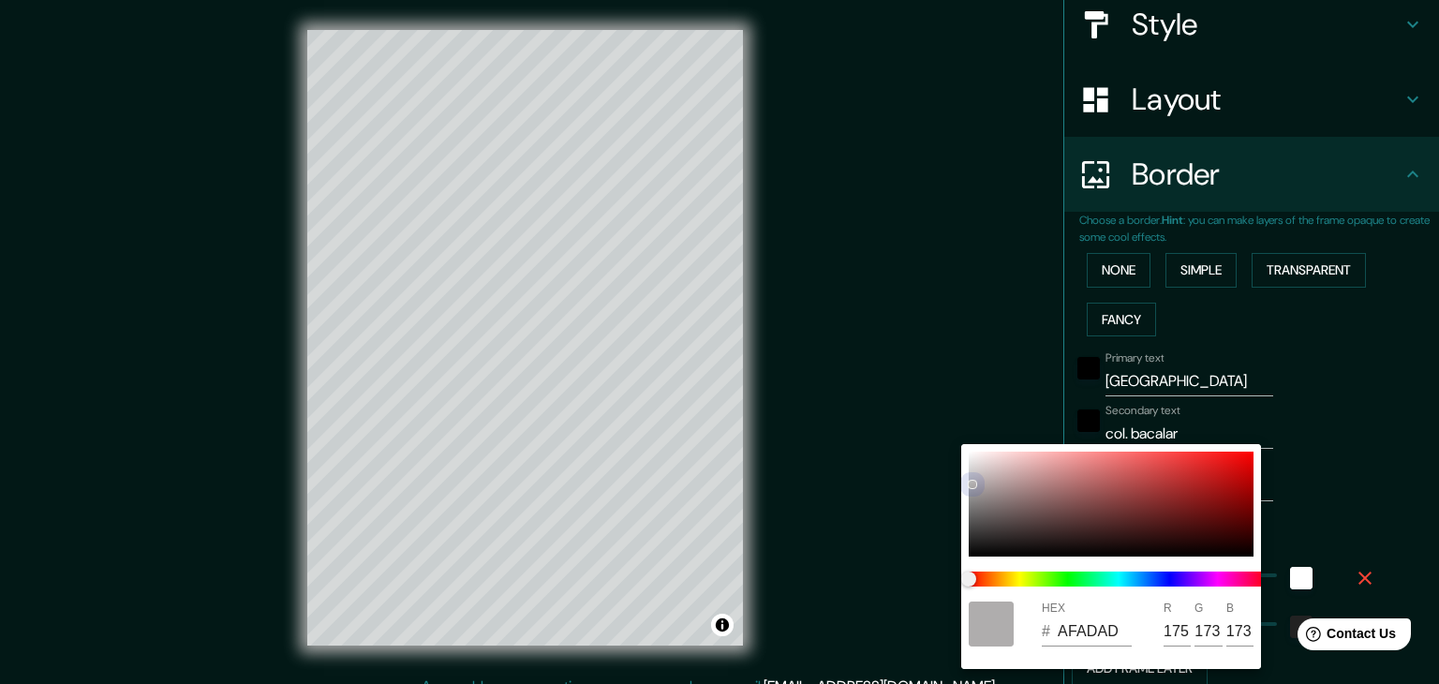
type input "177"
type input "63"
type input "B5B4B4"
type input "181"
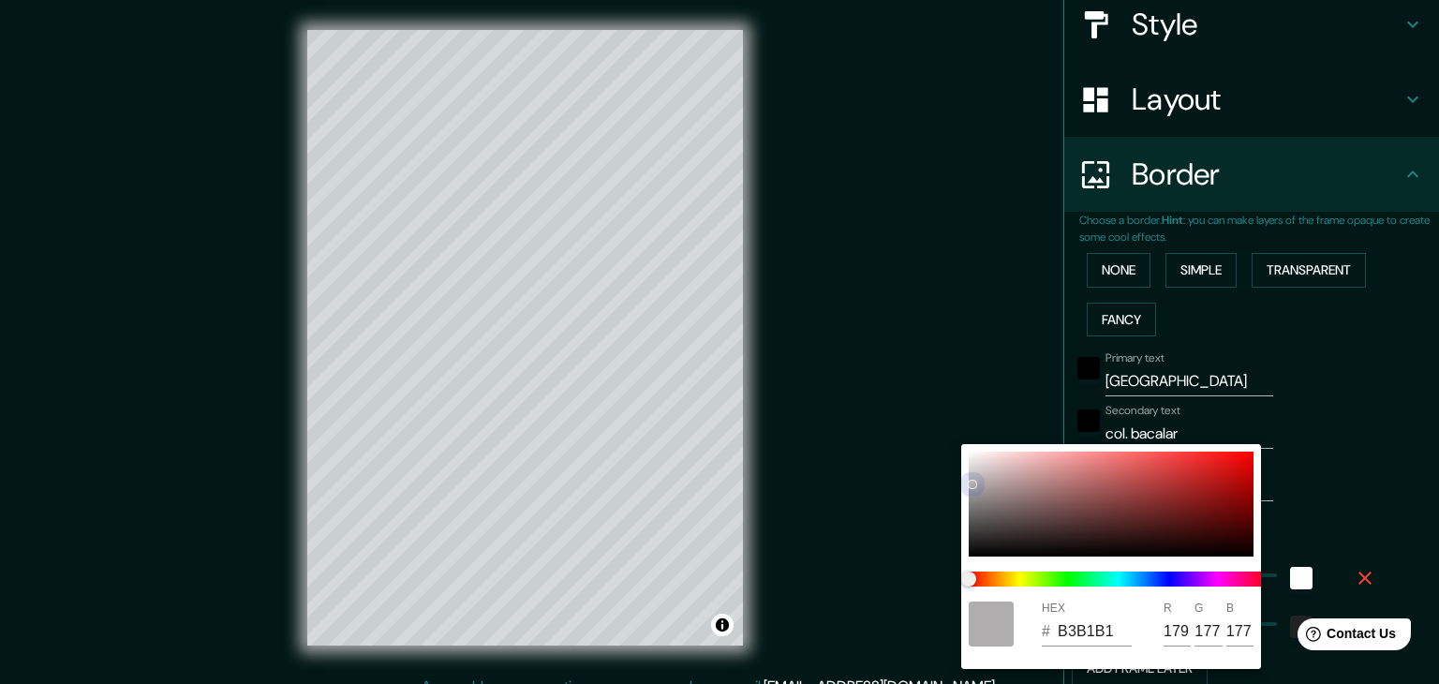
type input "180"
type input "63"
type input "D3CECE"
type input "211"
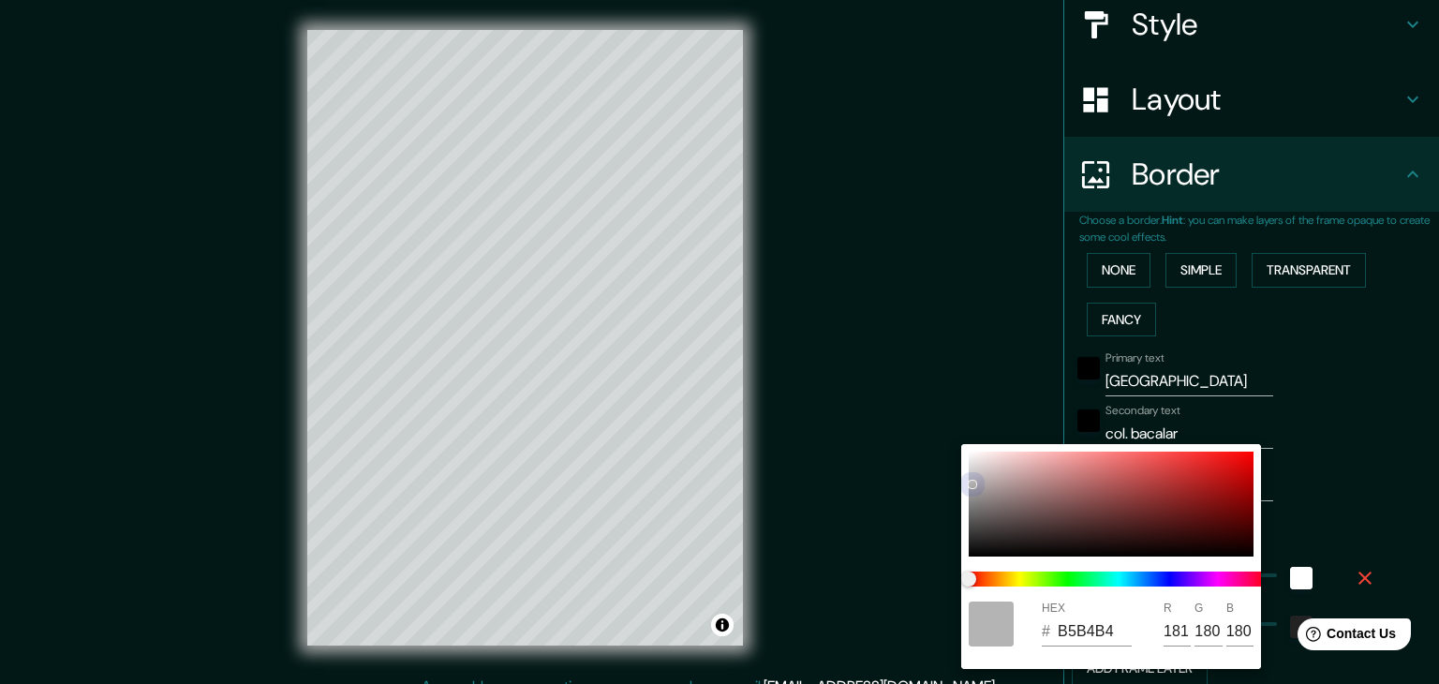
type input "206"
type input "63"
type input "EAE3E3"
type input "234"
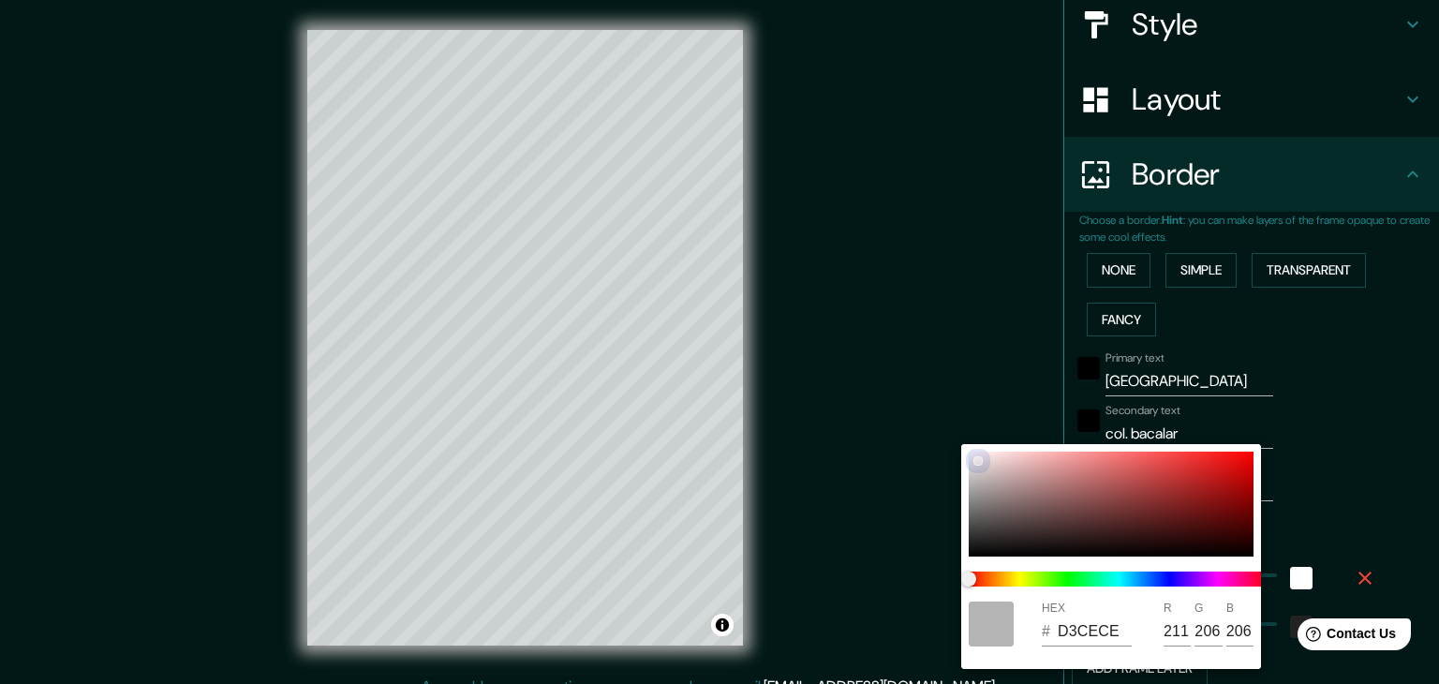
type input "227"
type input "63"
type input "EDE5E5"
type input "237"
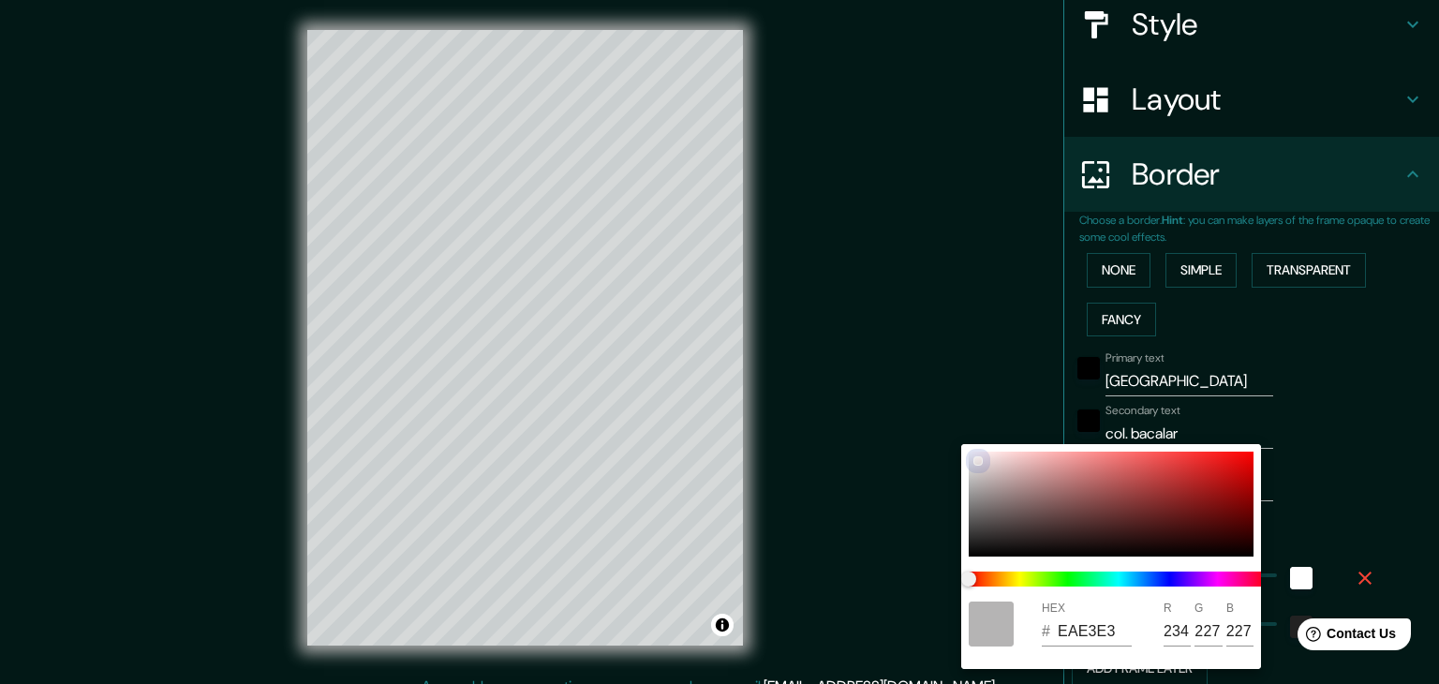
type input "229"
type input "63"
type input "EDE4E4"
type input "228"
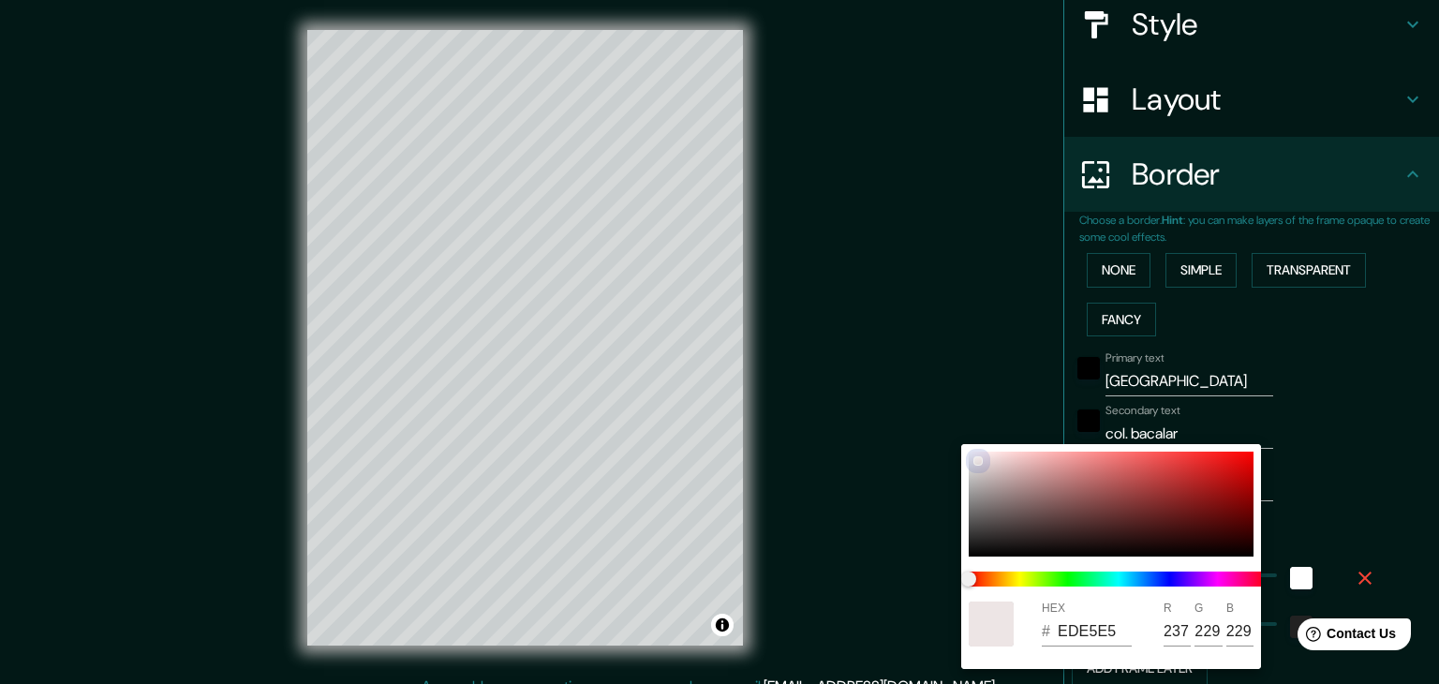
type input "228"
type input "63"
type input "EAE2E2"
type input "234"
type input "226"
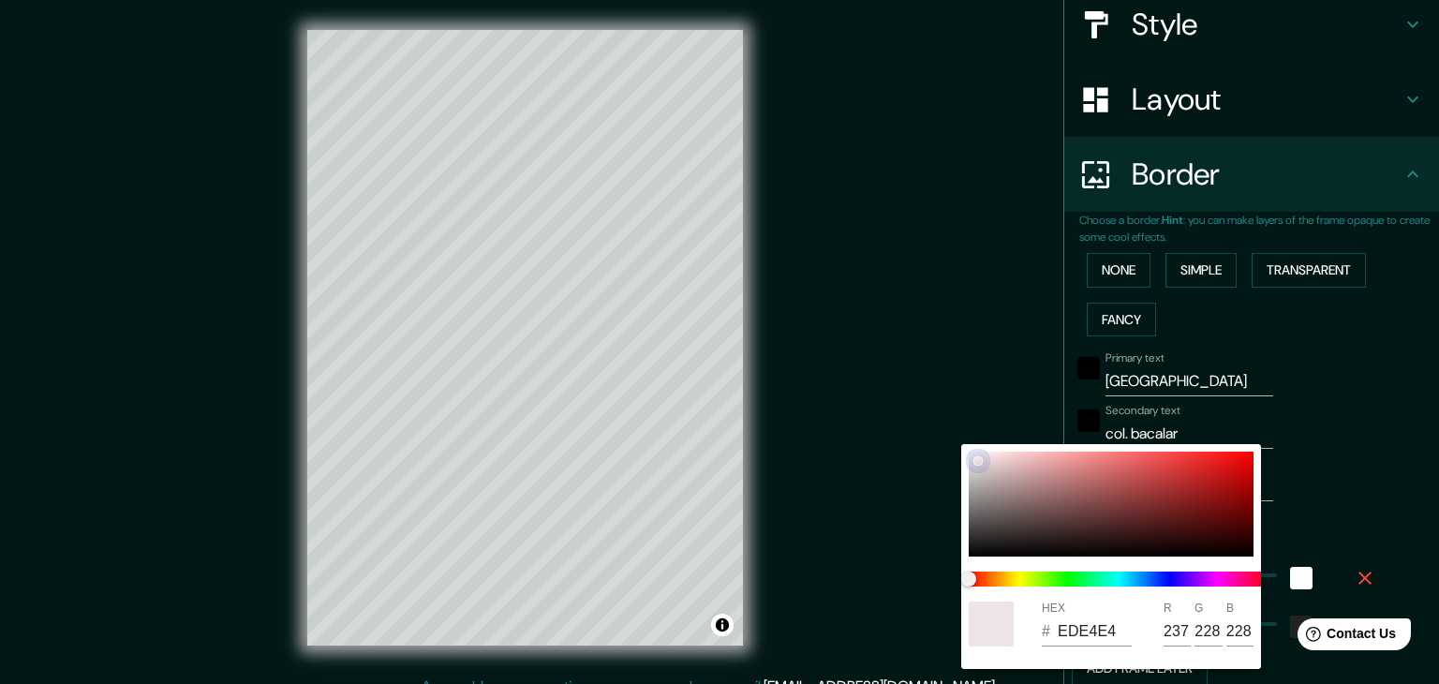
type input "226"
type input "63"
type input "E8E0E0"
type input "232"
type input "224"
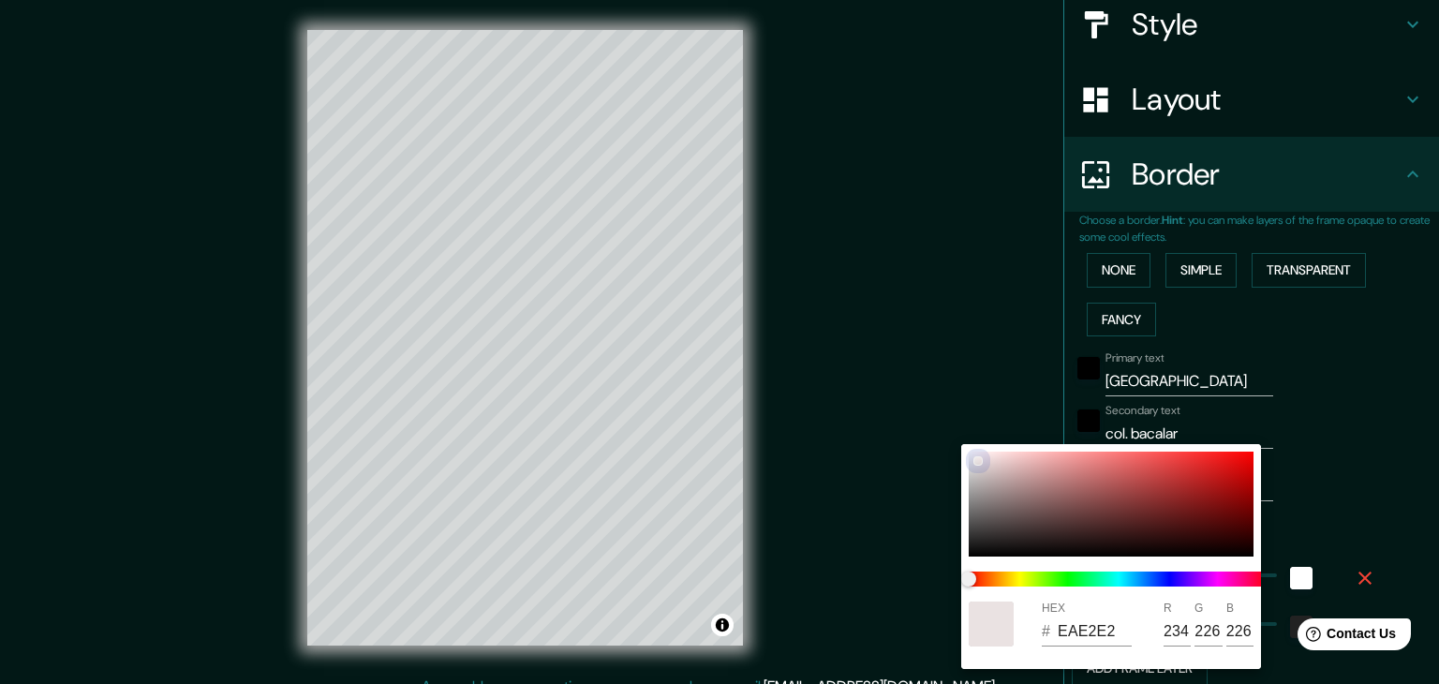
type input "224"
type input "63"
type input "E8DFDF"
type input "223"
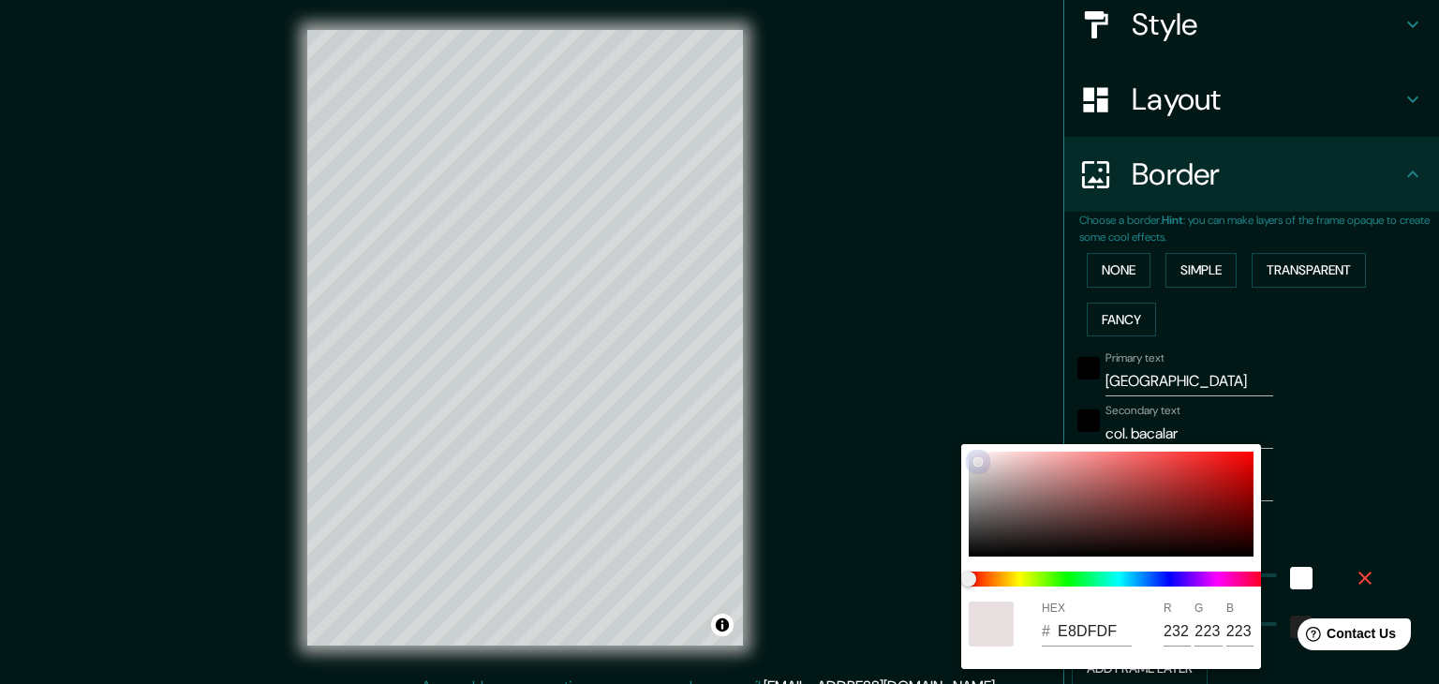
type input "63"
type input "E8DEDE"
type input "222"
type input "63"
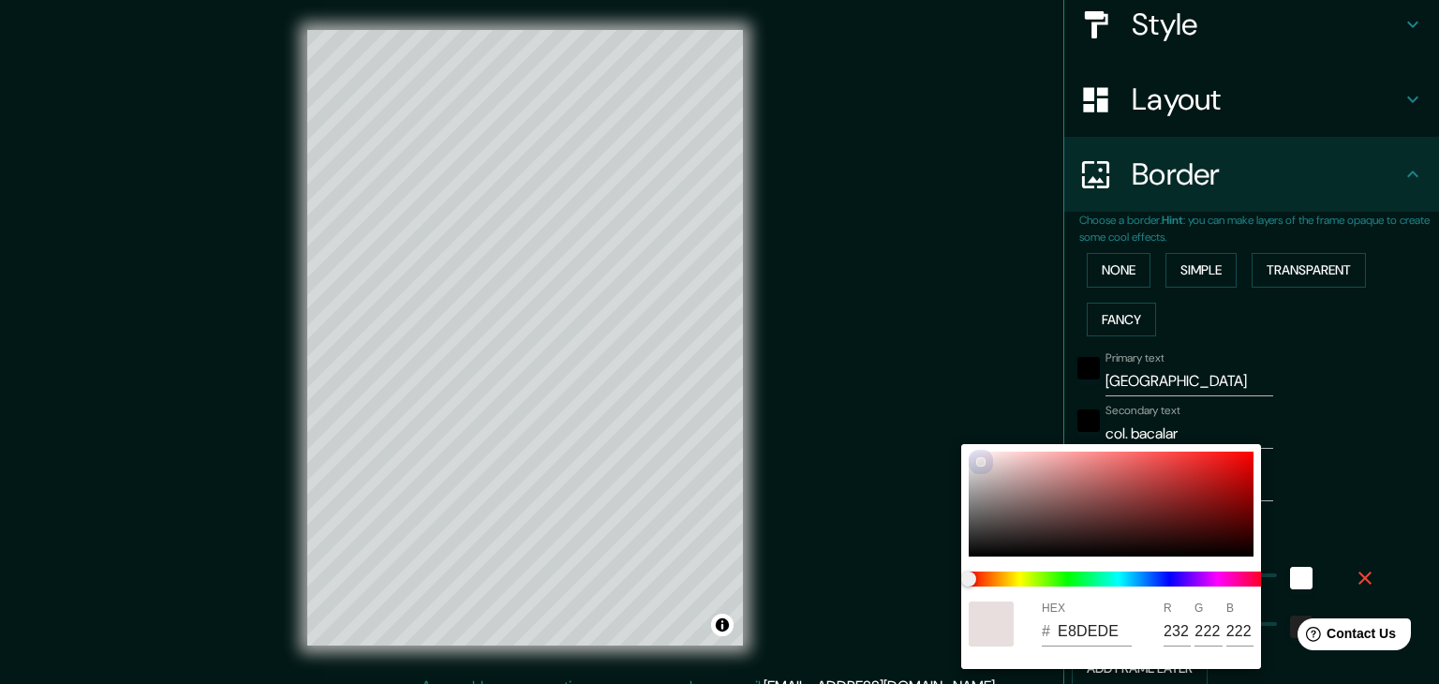
type input "E8DDDD"
type input "221"
type input "63"
type input "EADFDF"
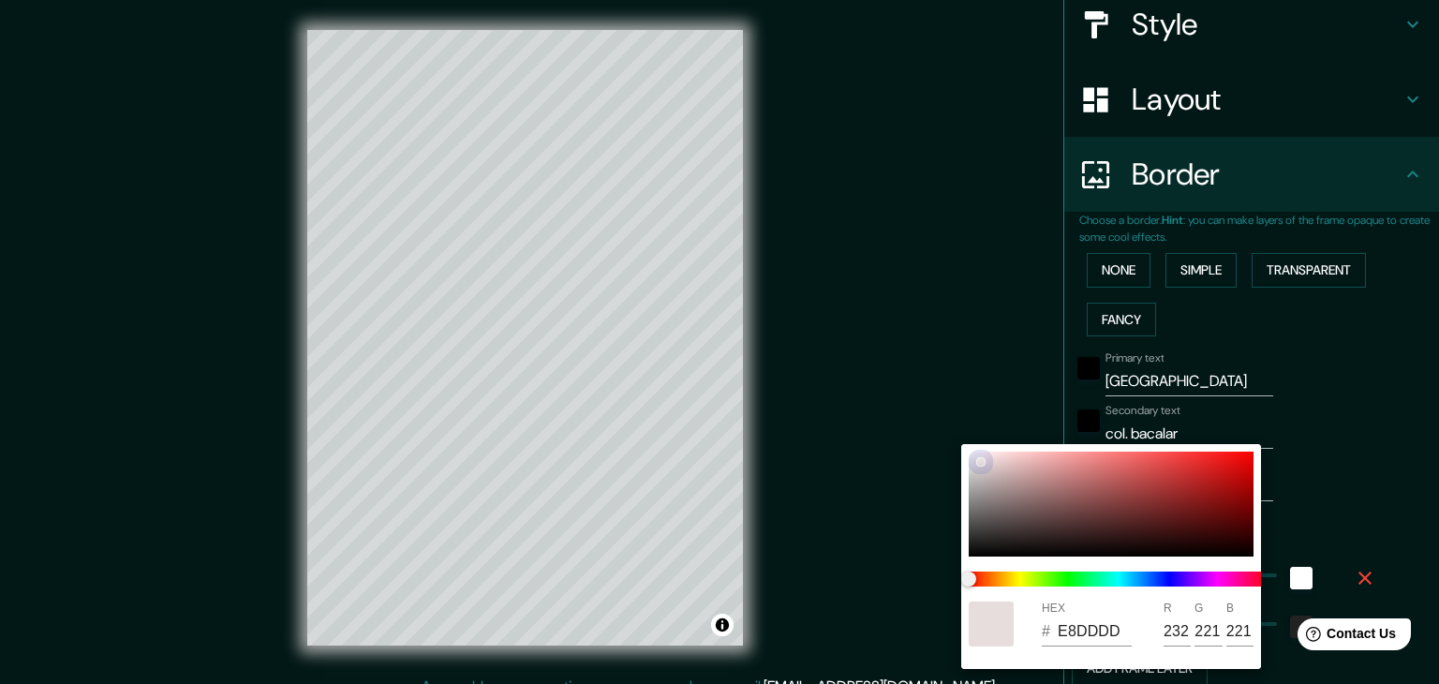
type input "234"
type input "223"
type input "63"
type input "F4EBEB"
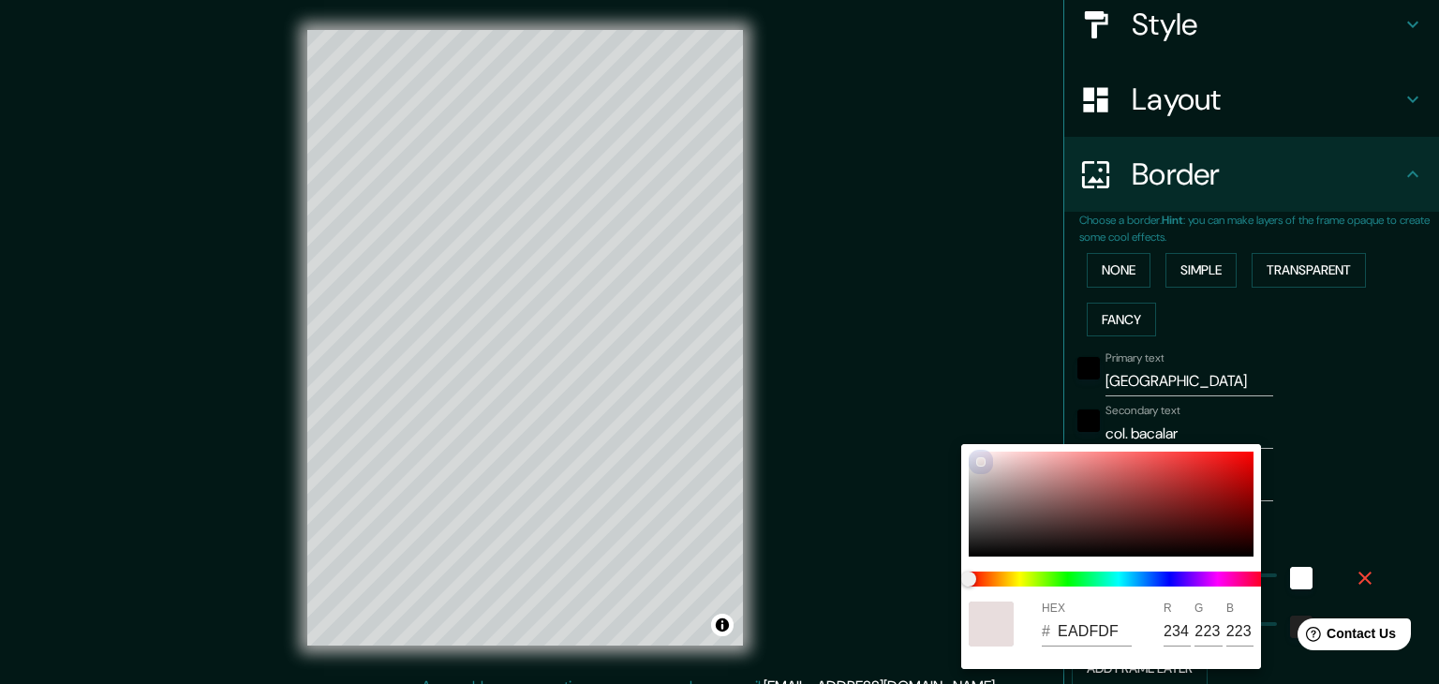
type input "244"
type input "235"
type input "63"
type input "FFFAFA"
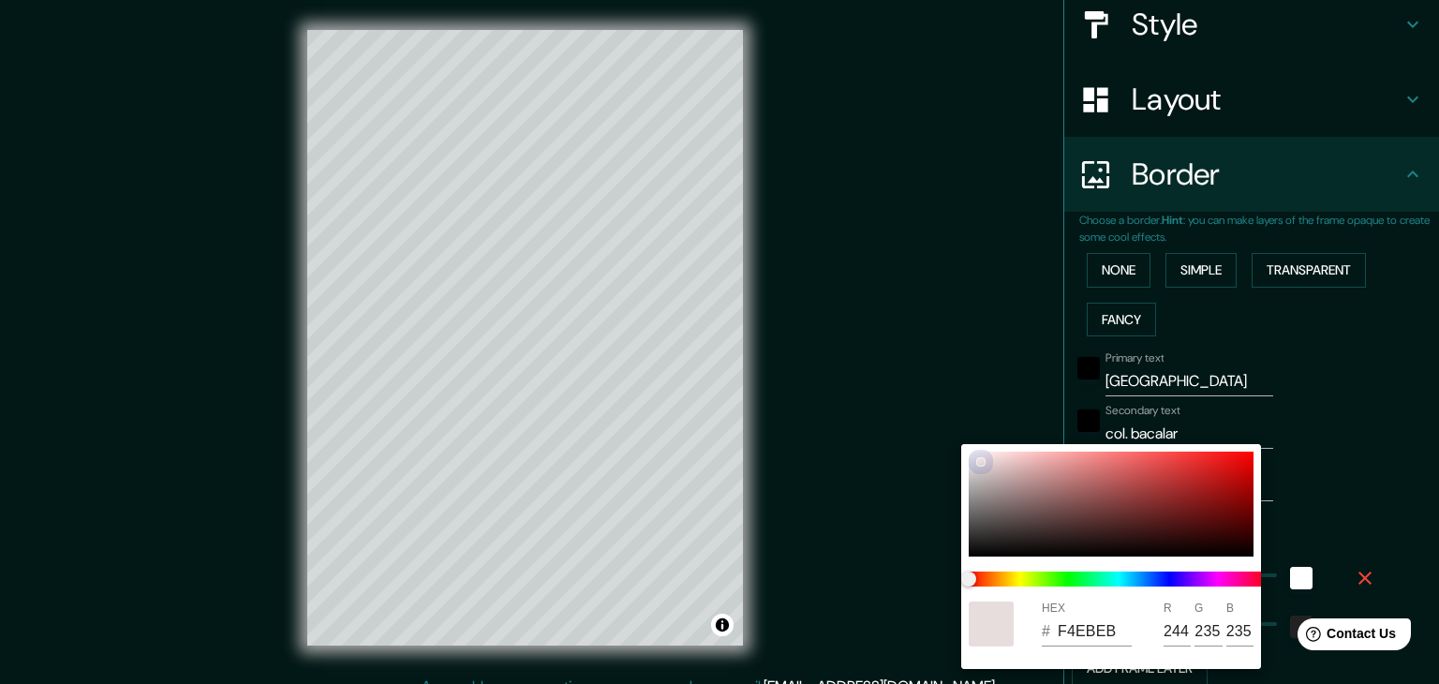
type input "255"
type input "250"
drag, startPoint x: 994, startPoint y: 507, endPoint x: 950, endPoint y: 447, distance: 74.4
click at [950, 447] on div "HEX # FFFAFA R 255 G 250 B 250" at bounding box center [719, 342] width 1439 height 684
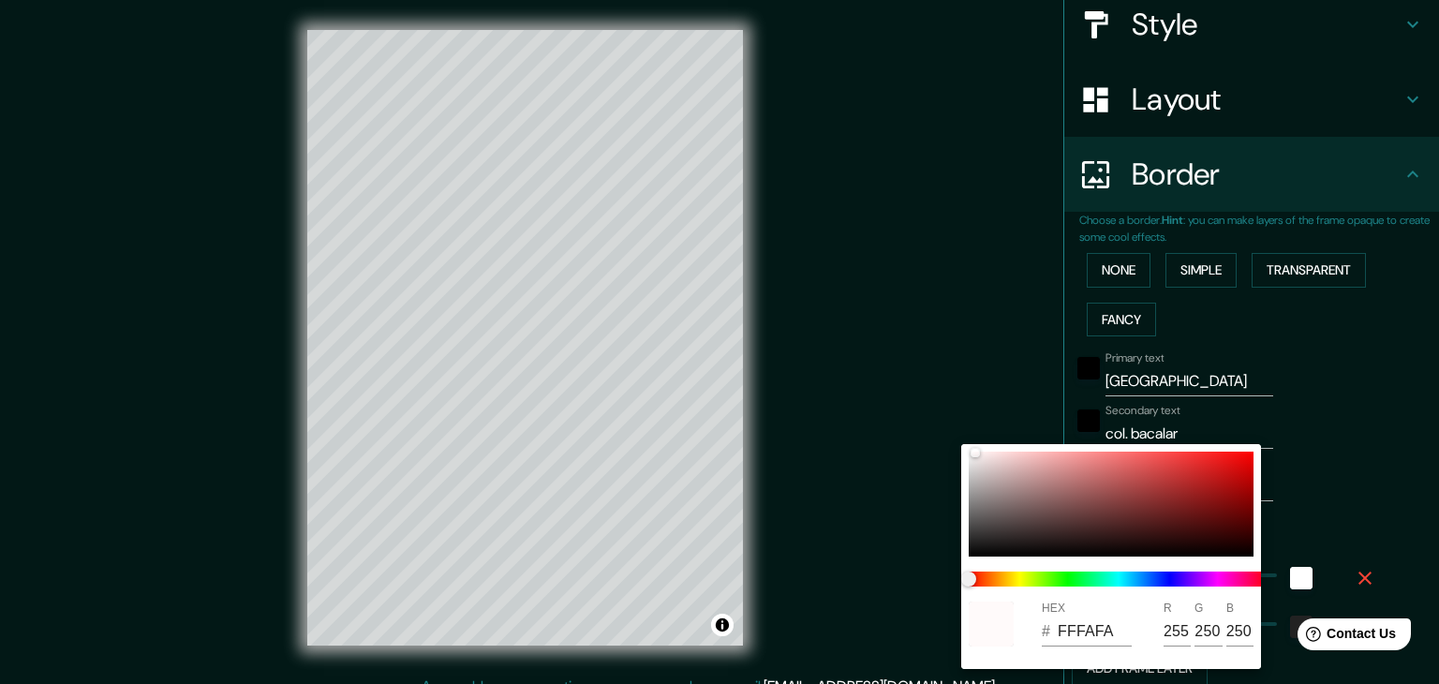
click at [1252, 414] on div at bounding box center [719, 342] width 1439 height 684
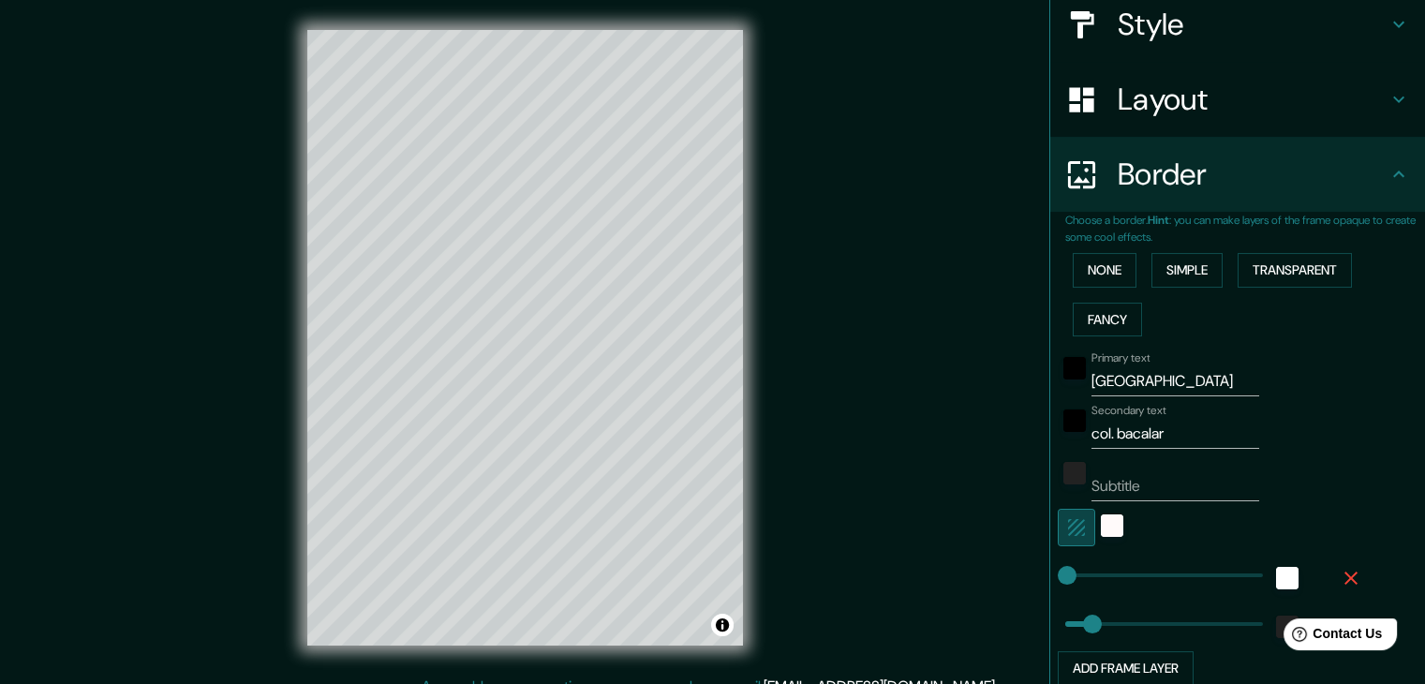
click at [1069, 526] on icon "button" at bounding box center [1076, 527] width 17 height 17
type input "63"
type input "47"
drag, startPoint x: 1057, startPoint y: 573, endPoint x: 1071, endPoint y: 574, distance: 14.2
click at [1068, 522] on icon "button" at bounding box center [1076, 527] width 22 height 22
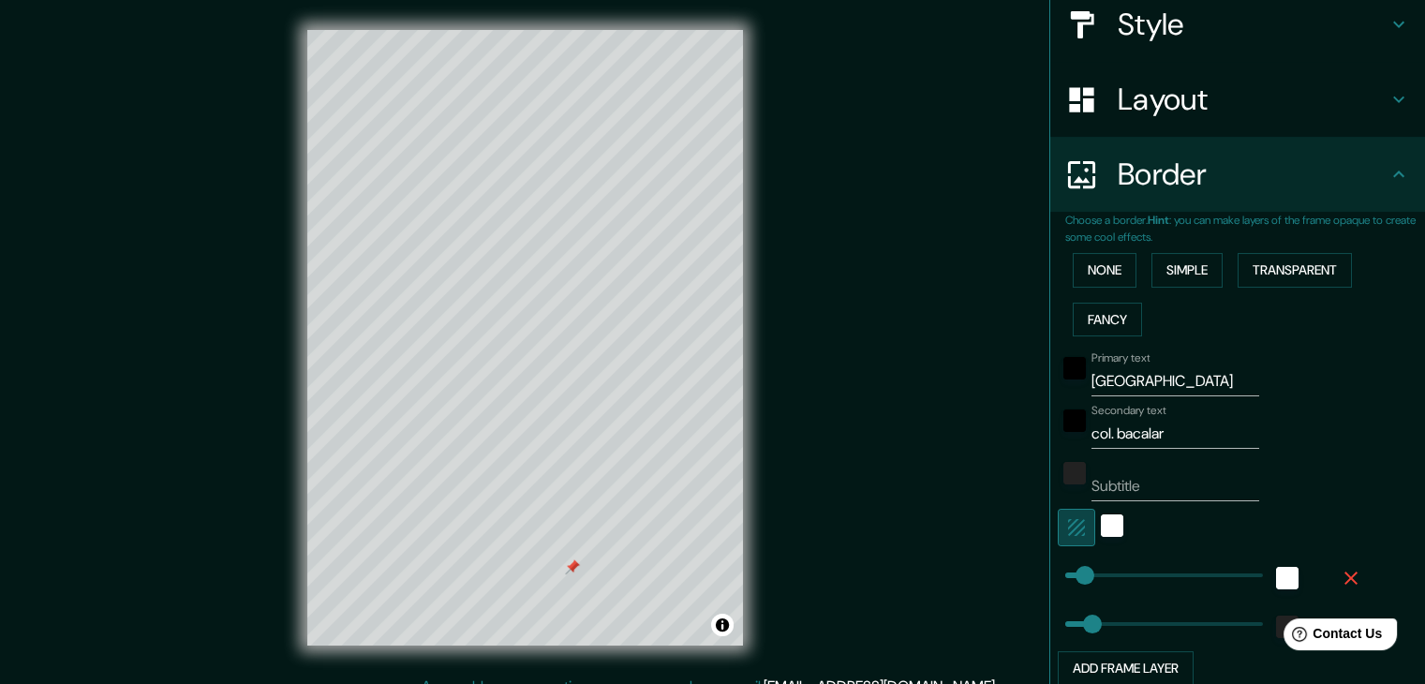
click at [1068, 525] on icon "button" at bounding box center [1076, 527] width 22 height 22
type input "63"
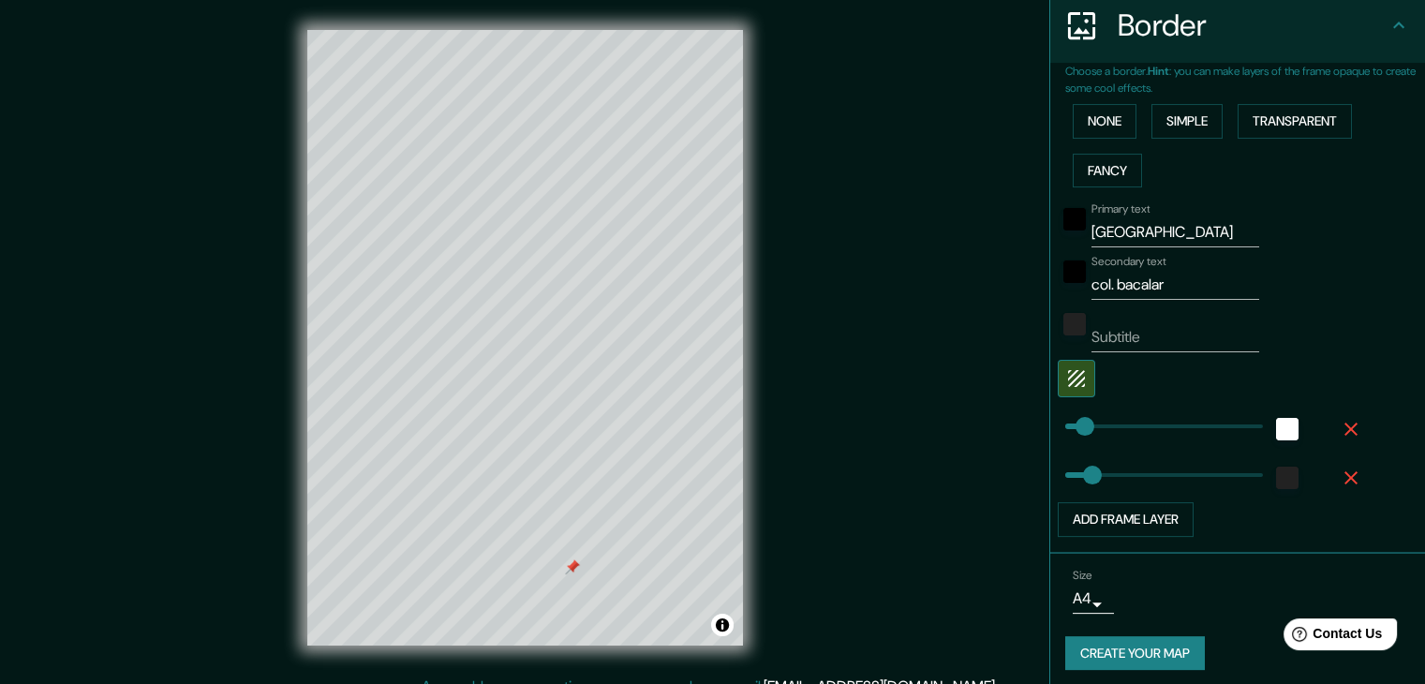
scroll to position [379, 0]
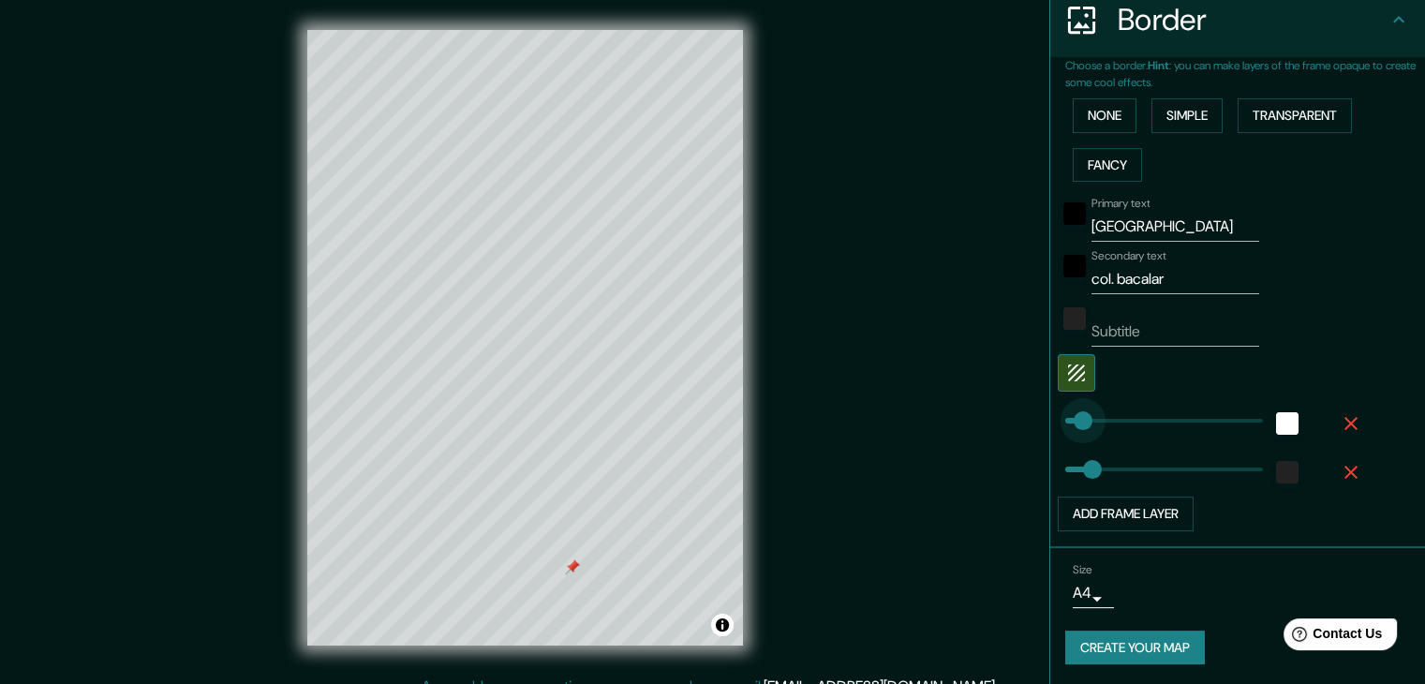
type input "113"
drag, startPoint x: 1069, startPoint y: 417, endPoint x: 1099, endPoint y: 421, distance: 30.2
type input "63"
type input "173"
drag, startPoint x: 1099, startPoint y: 421, endPoint x: 1124, endPoint y: 424, distance: 25.6
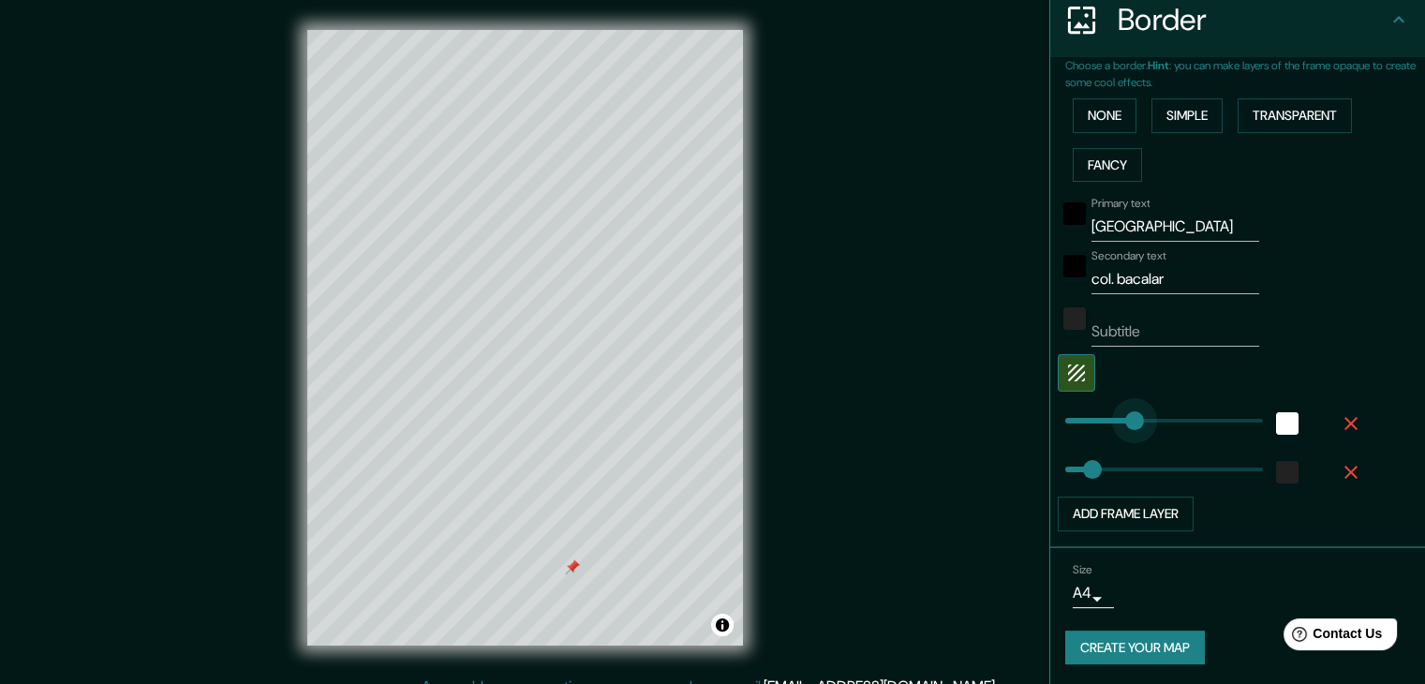
type input "63"
type input "21"
drag, startPoint x: 1124, startPoint y: 424, endPoint x: 1060, endPoint y: 427, distance: 64.7
type input "314"
drag, startPoint x: 1081, startPoint y: 466, endPoint x: 1184, endPoint y: 464, distance: 103.1
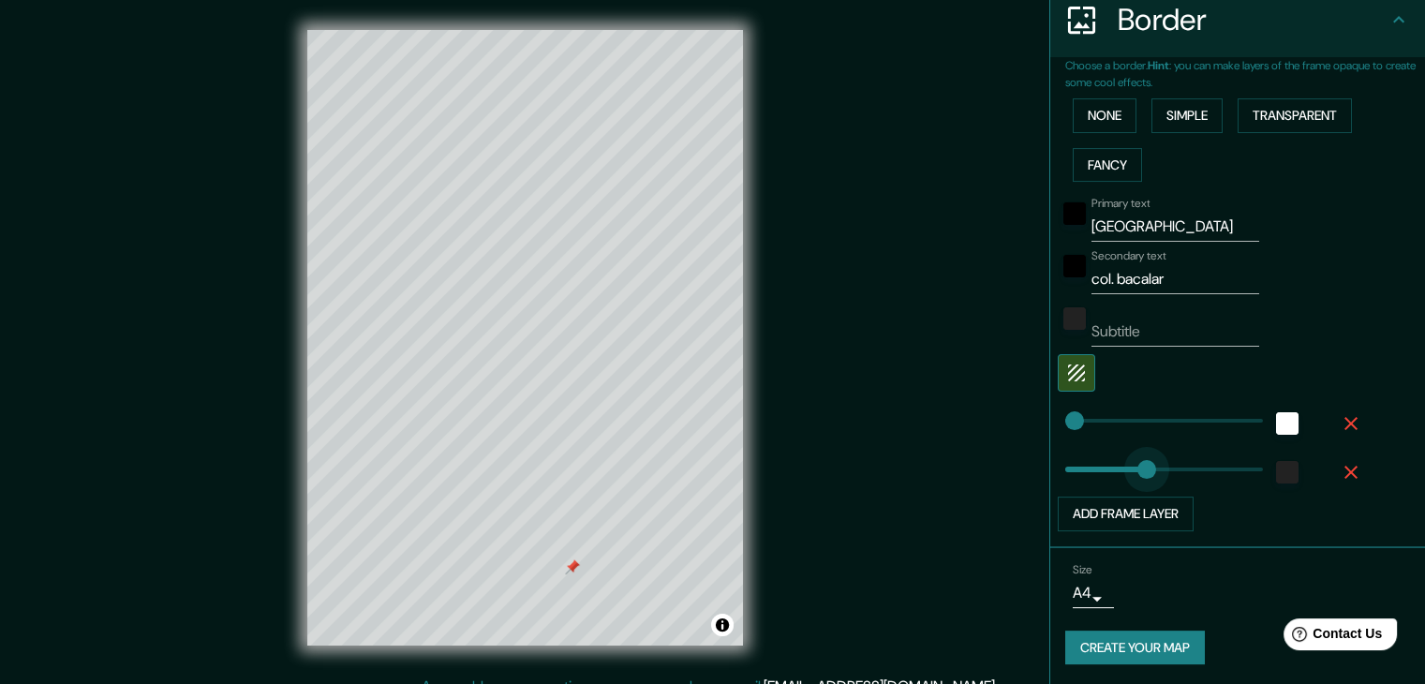
type input "184"
drag, startPoint x: 1184, startPoint y: 464, endPoint x: 1129, endPoint y: 467, distance: 55.4
type input "144"
drag, startPoint x: 1129, startPoint y: 467, endPoint x: 1112, endPoint y: 470, distance: 17.3
click at [1065, 379] on icon "button" at bounding box center [1076, 373] width 22 height 22
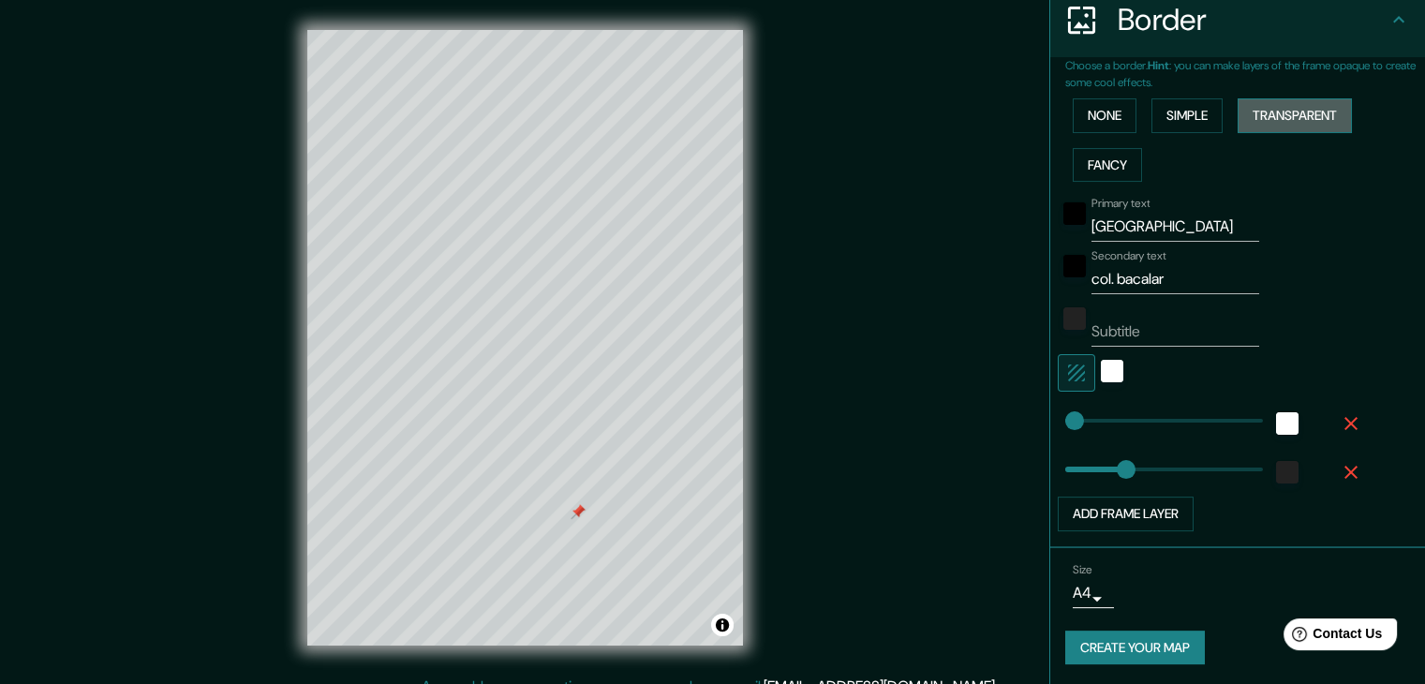
click at [1255, 109] on button "Transparent" at bounding box center [1295, 115] width 114 height 35
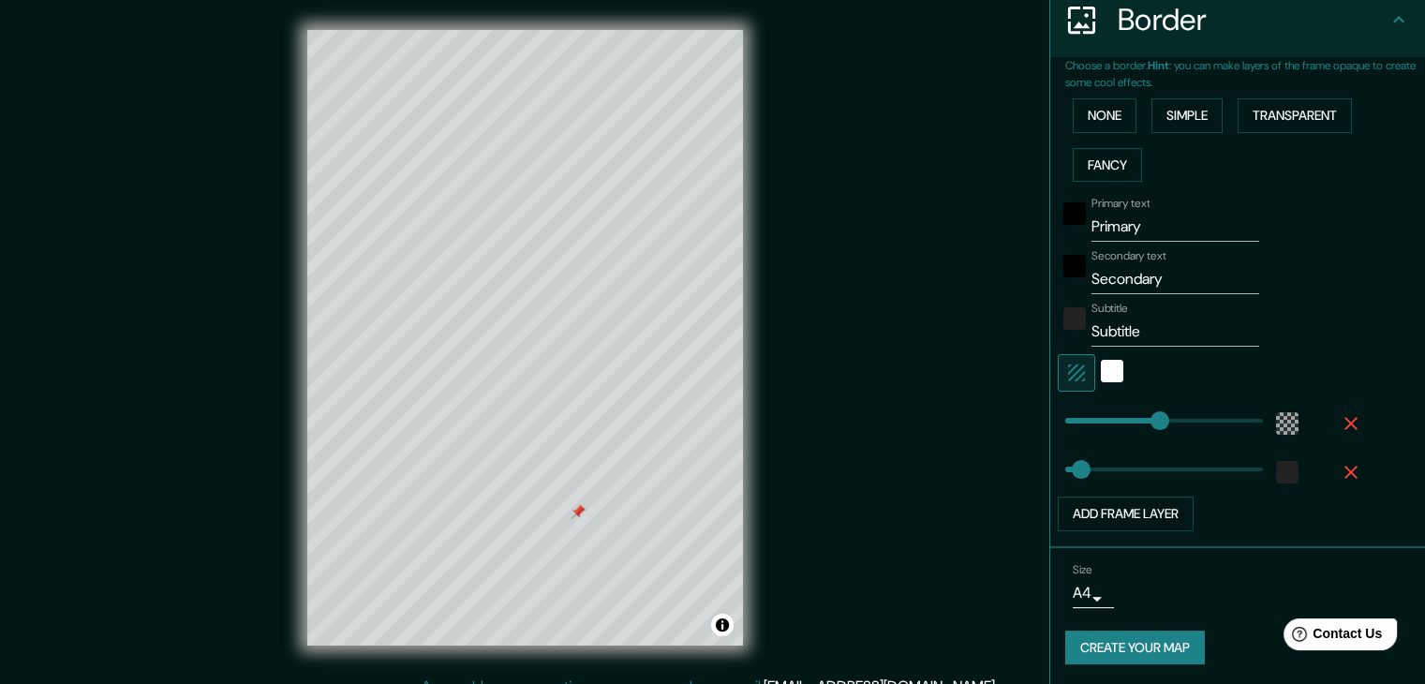
click at [1065, 380] on icon "button" at bounding box center [1076, 373] width 22 height 22
type input "223"
type input "37"
click at [1065, 380] on icon "button" at bounding box center [1076, 373] width 22 height 22
type input "223"
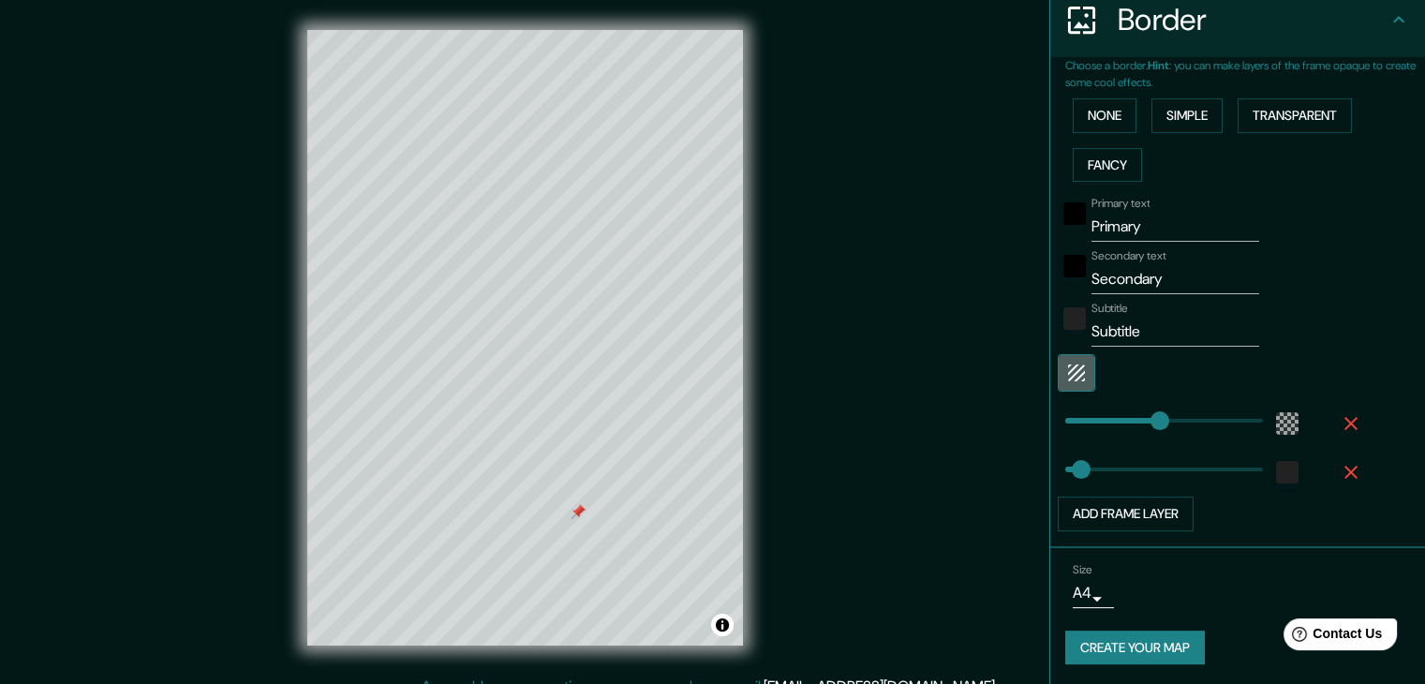
type input "37"
click at [1168, 113] on button "Simple" at bounding box center [1187, 115] width 71 height 35
click at [1113, 165] on button "Fancy" at bounding box center [1107, 165] width 69 height 35
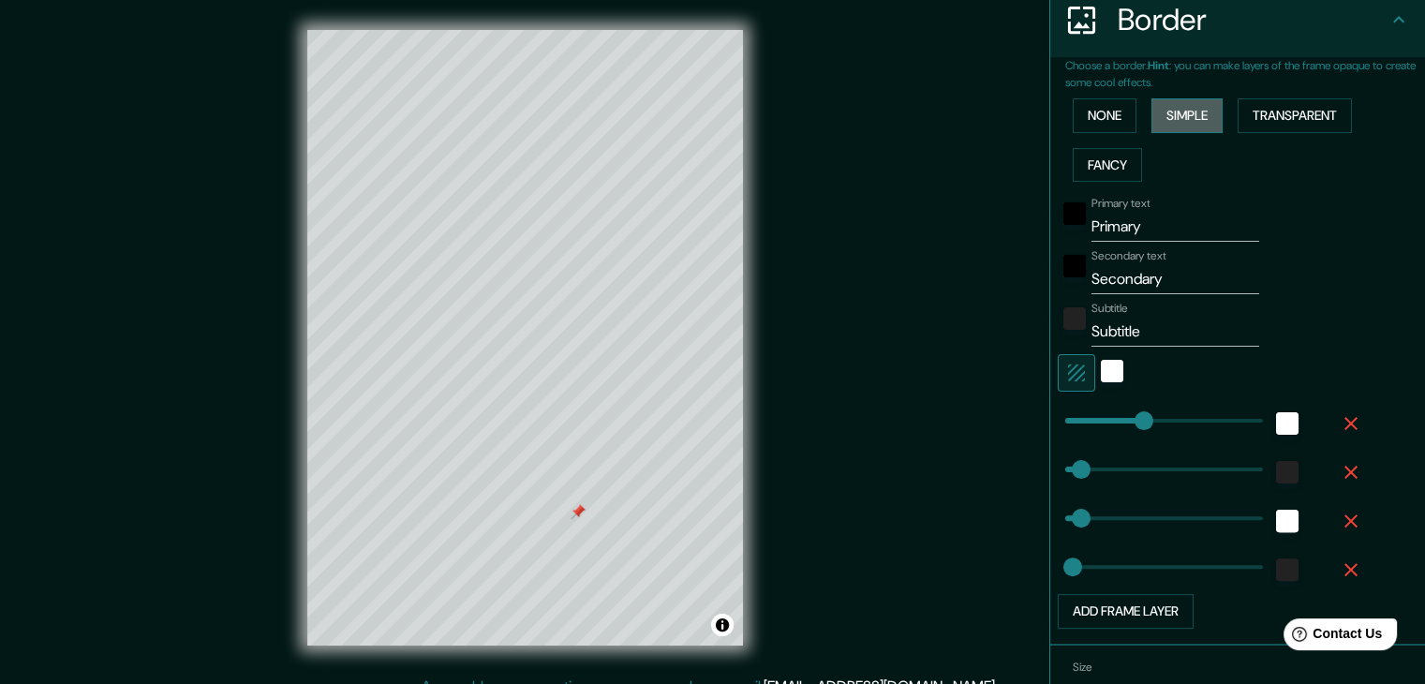
click at [1152, 109] on button "Simple" at bounding box center [1187, 115] width 71 height 35
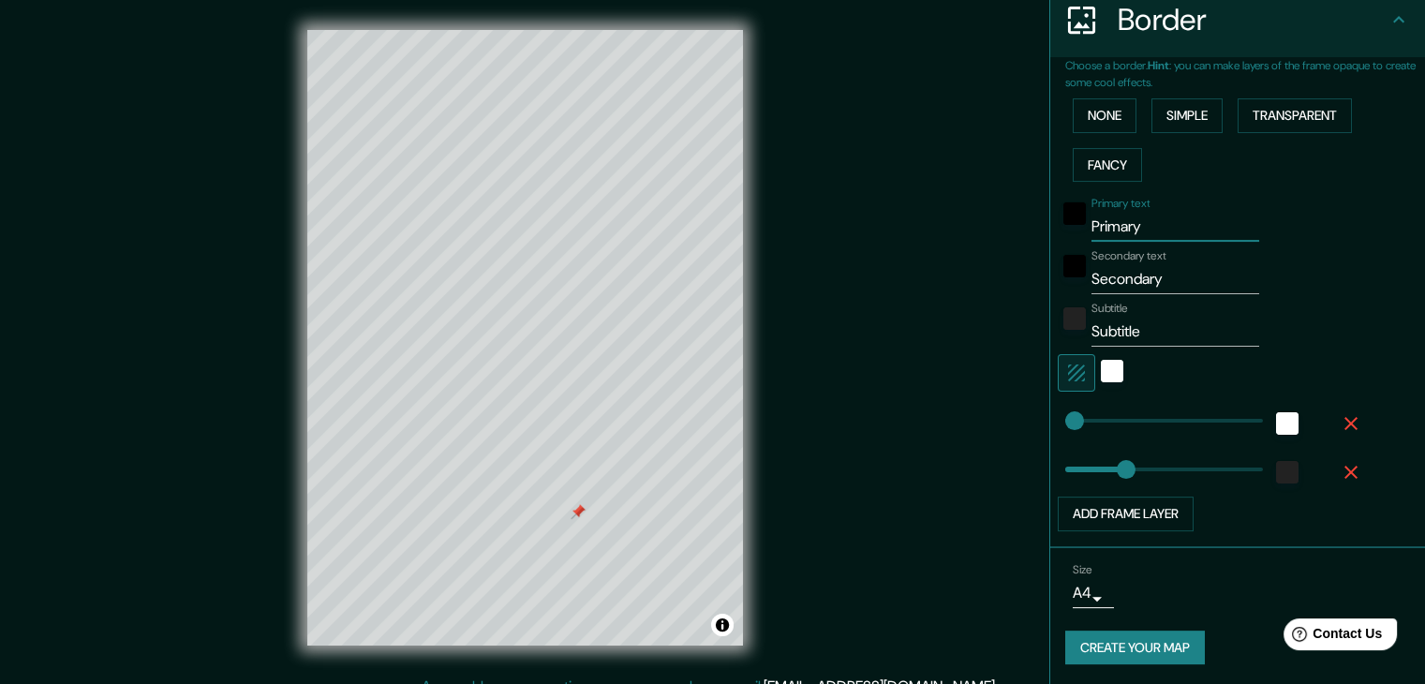
drag, startPoint x: 1154, startPoint y: 218, endPoint x: 1047, endPoint y: 239, distance: 109.7
click at [1058, 239] on div "Primary text Primary" at bounding box center [1211, 219] width 307 height 45
type input "[GEOGRAPHIC_DATA]"
drag, startPoint x: 1165, startPoint y: 271, endPoint x: 1067, endPoint y: 284, distance: 98.3
click at [1067, 284] on div "Secondary text Secondary" at bounding box center [1211, 271] width 307 height 45
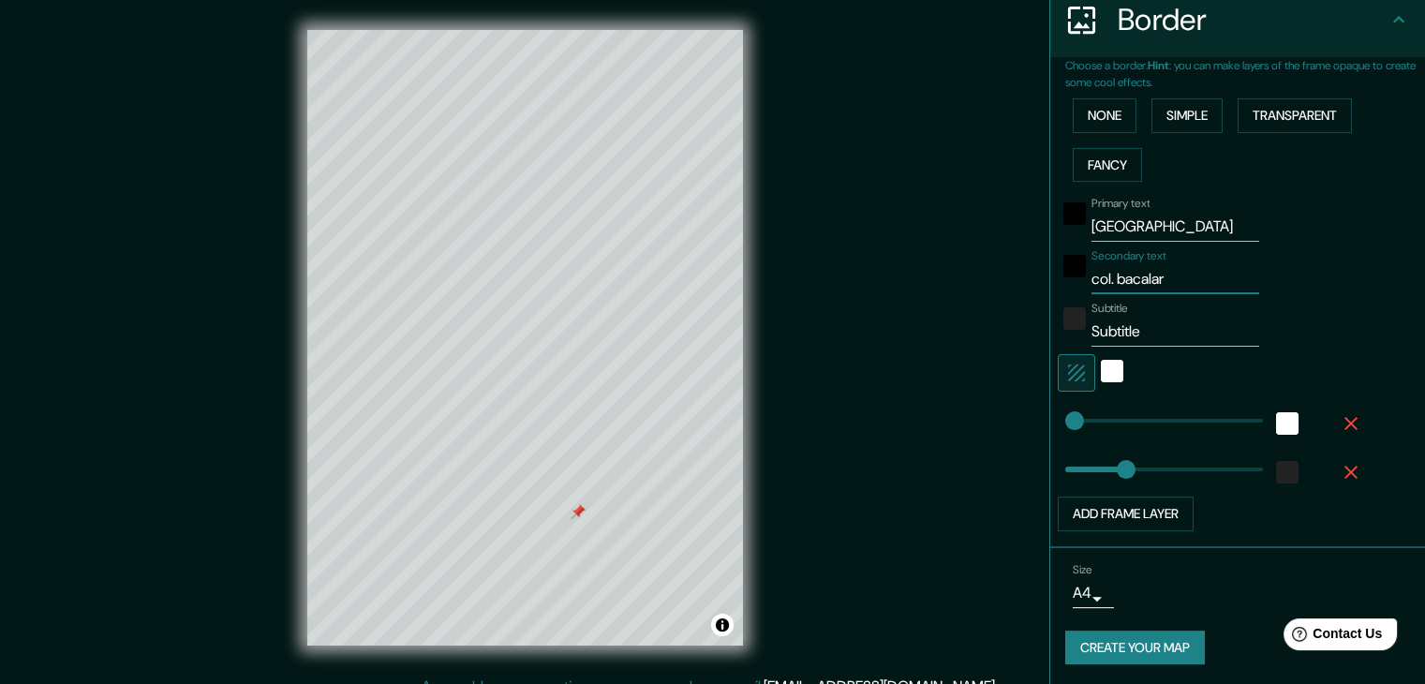
type input "col. bacalar"
drag, startPoint x: 1137, startPoint y: 331, endPoint x: 1063, endPoint y: 335, distance: 74.1
click at [1063, 335] on div "Subtitle Subtitle" at bounding box center [1211, 324] width 307 height 45
type input "41"
drag, startPoint x: 1093, startPoint y: 465, endPoint x: 1068, endPoint y: 467, distance: 24.4
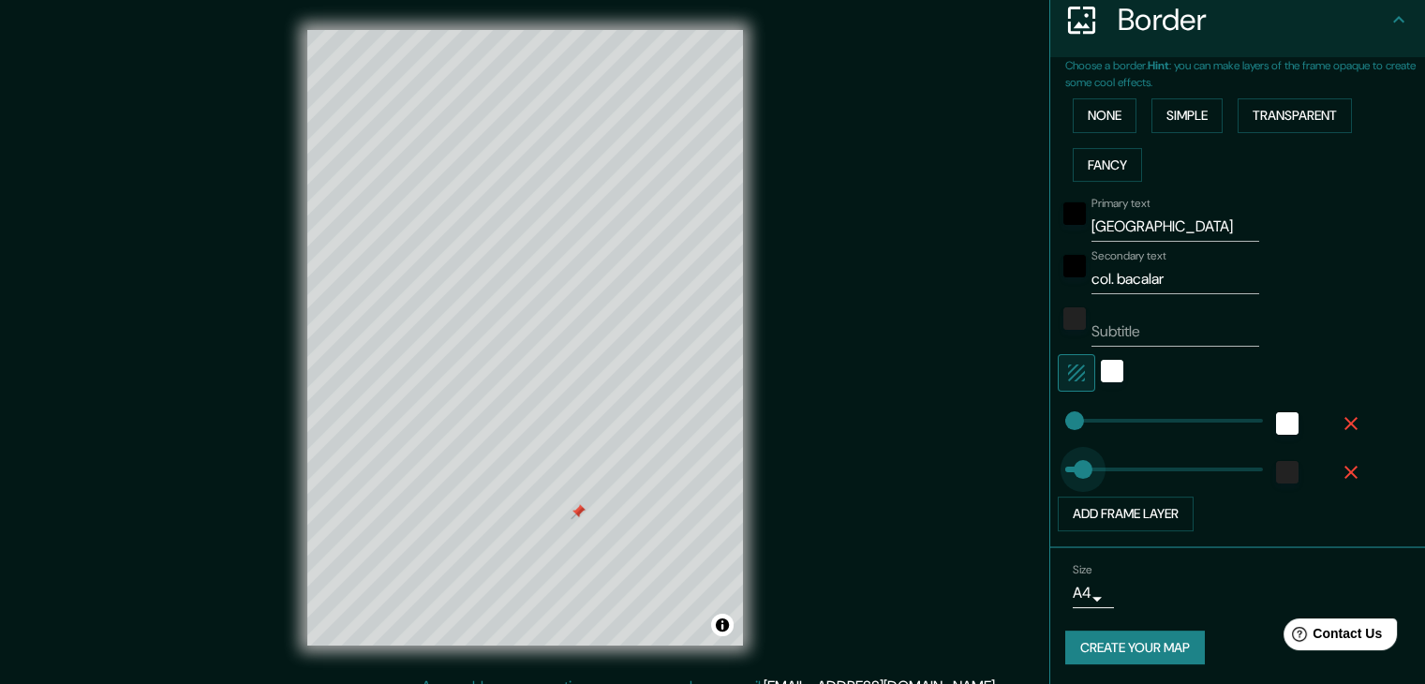
type input "85"
drag, startPoint x: 1068, startPoint y: 467, endPoint x: 1087, endPoint y: 468, distance: 18.8
click at [1116, 636] on button "Create your map" at bounding box center [1135, 648] width 140 height 35
click at [1118, 654] on div "Create your map" at bounding box center [1237, 648] width 345 height 35
click at [1158, 652] on button "Create your map" at bounding box center [1135, 648] width 140 height 35
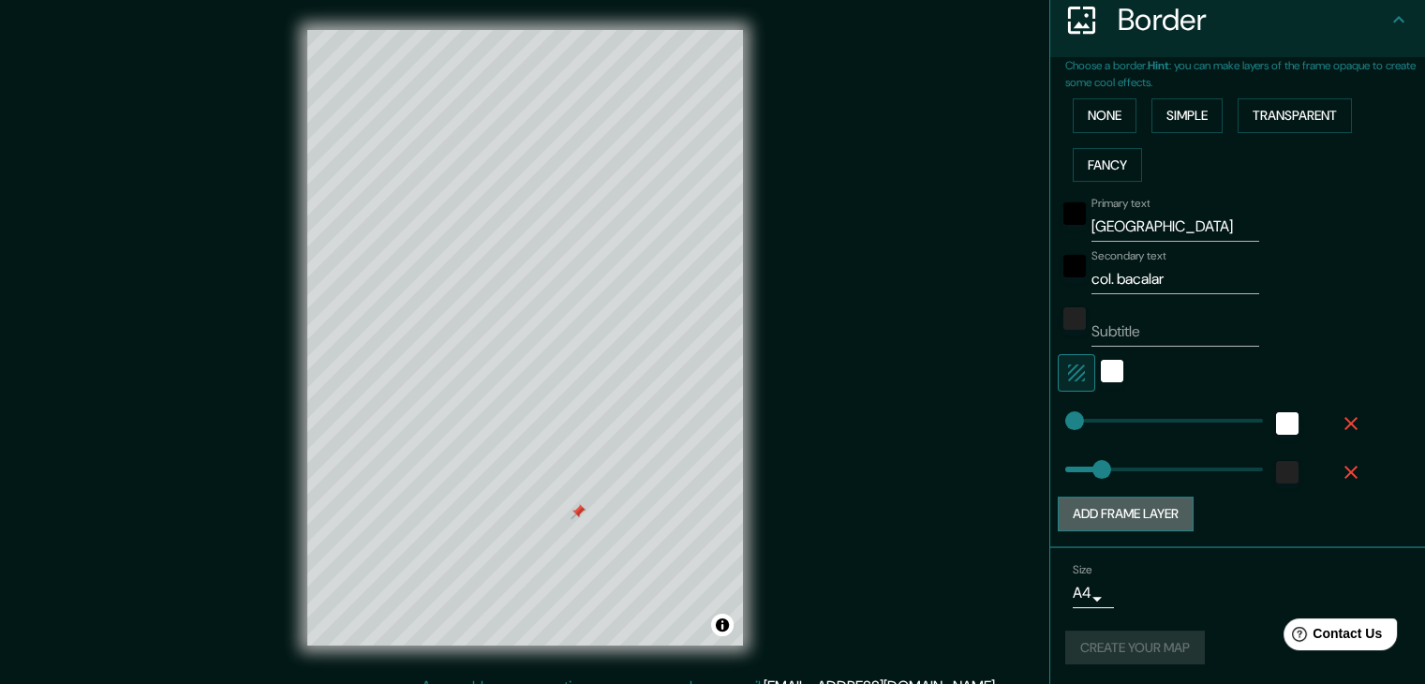
click at [1145, 518] on button "Add frame layer" at bounding box center [1126, 514] width 136 height 35
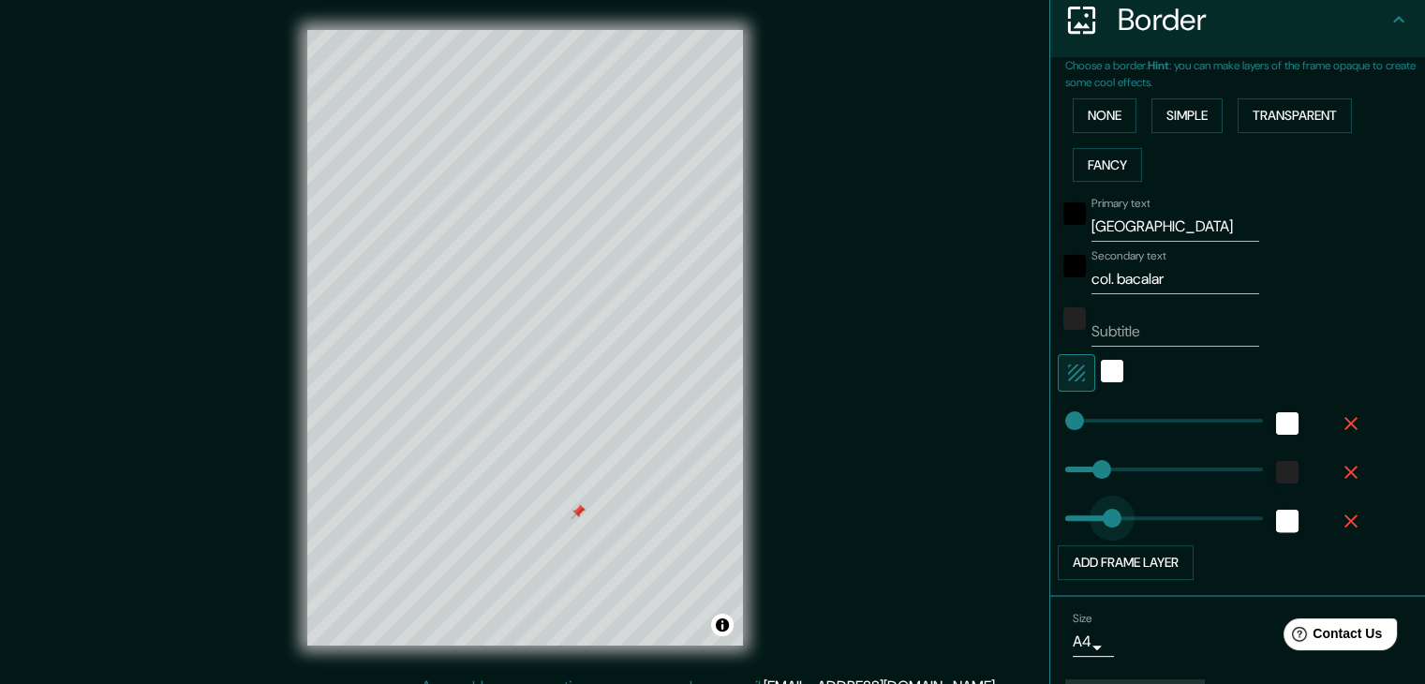
type input "76"
drag, startPoint x: 1118, startPoint y: 531, endPoint x: 1083, endPoint y: 536, distance: 35.0
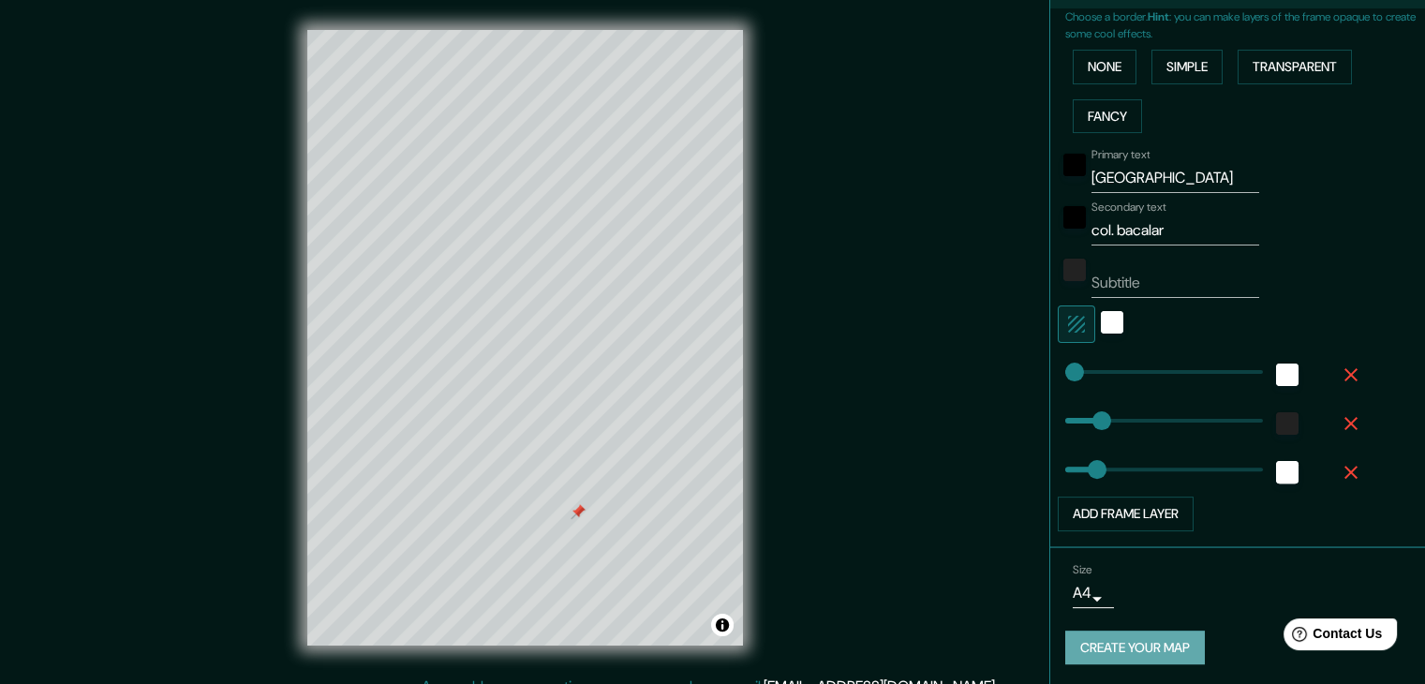
click at [1141, 646] on button "Create your map" at bounding box center [1135, 648] width 140 height 35
click at [1141, 646] on div "Create your map" at bounding box center [1237, 648] width 345 height 35
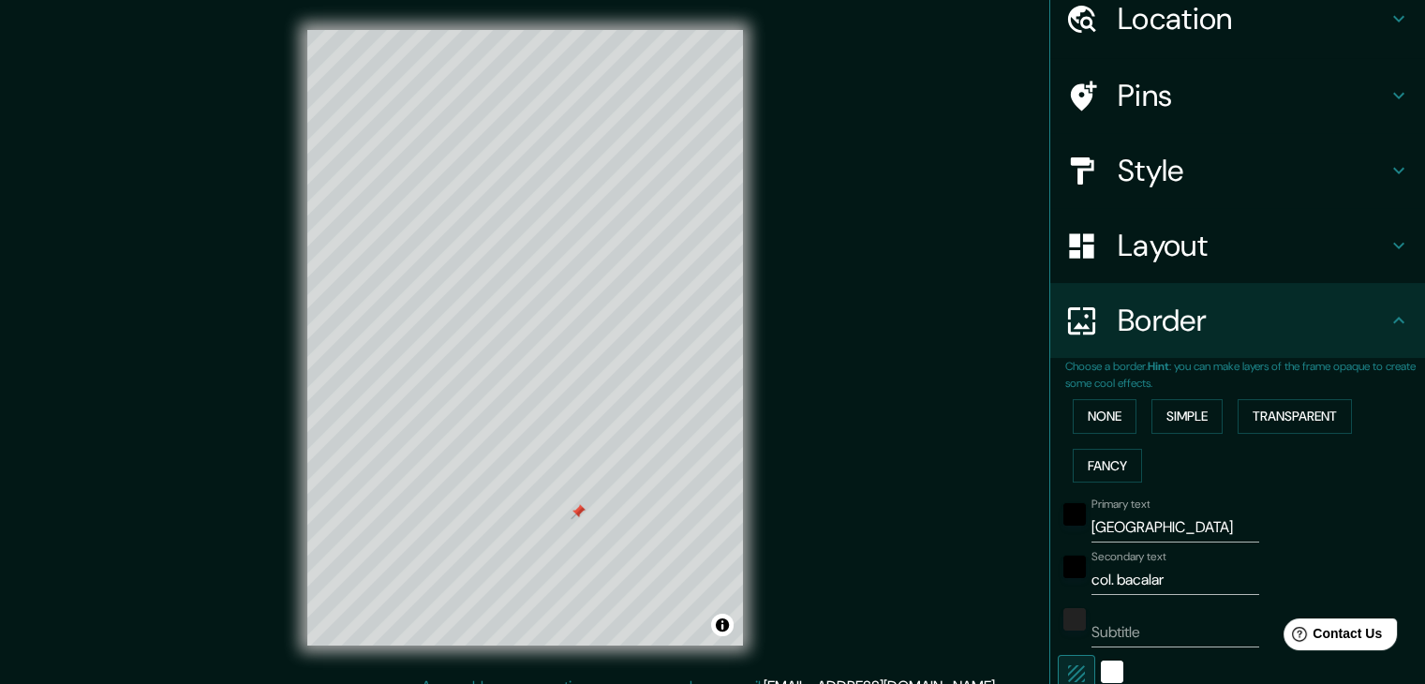
scroll to position [0, 0]
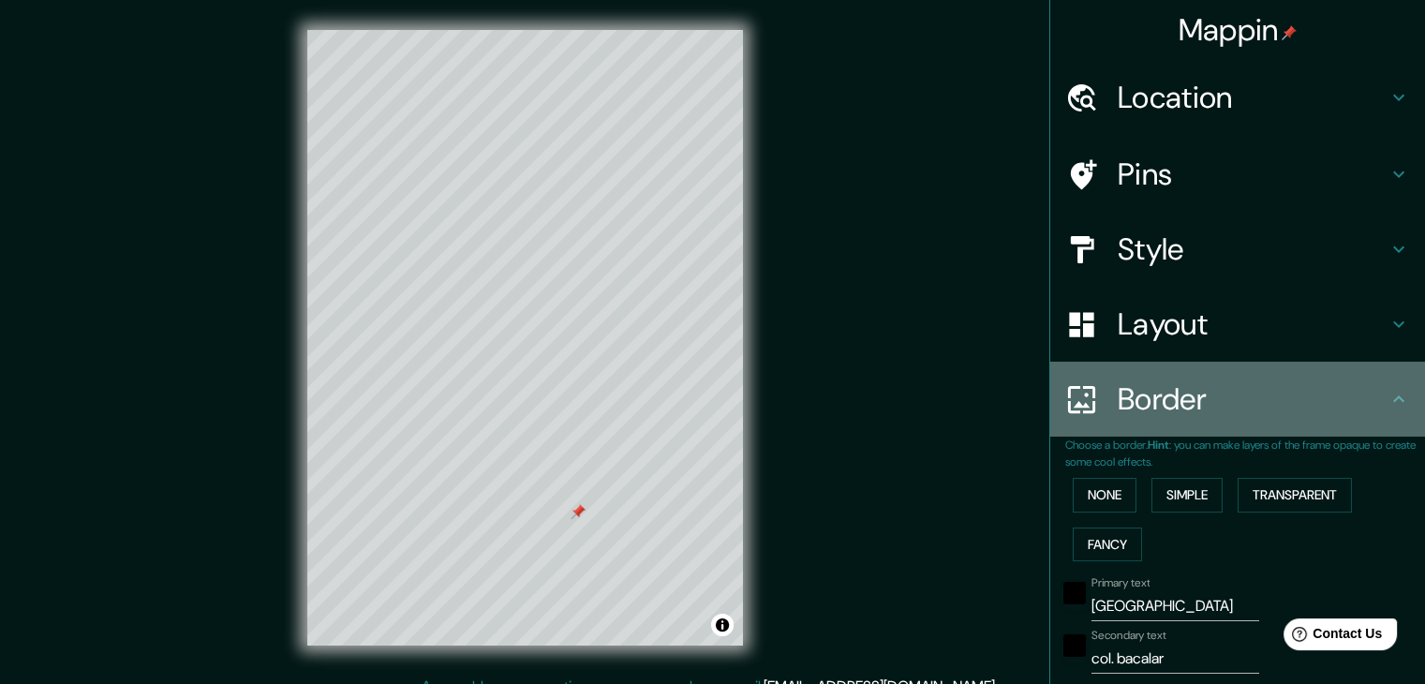
click at [1208, 383] on h4 "Border" at bounding box center [1253, 398] width 270 height 37
click at [1388, 401] on icon at bounding box center [1399, 399] width 22 height 22
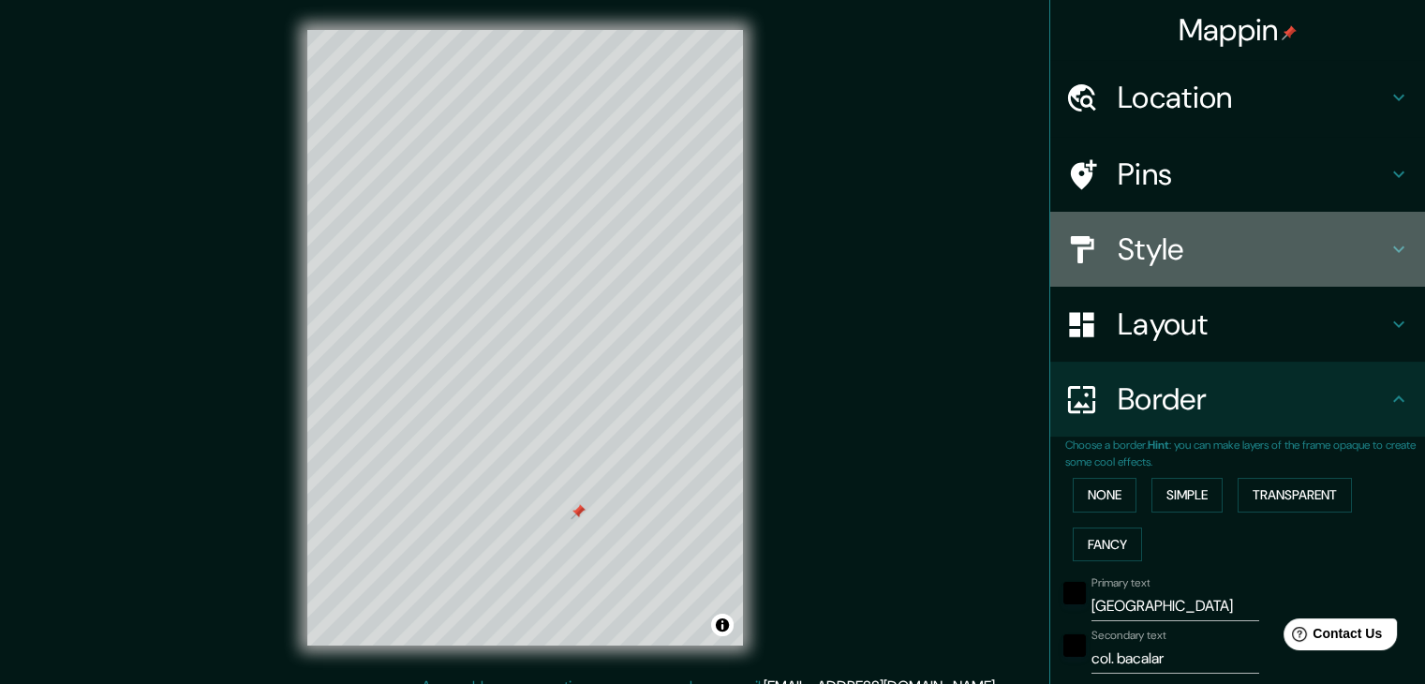
click at [1373, 261] on div "Style" at bounding box center [1237, 249] width 375 height 75
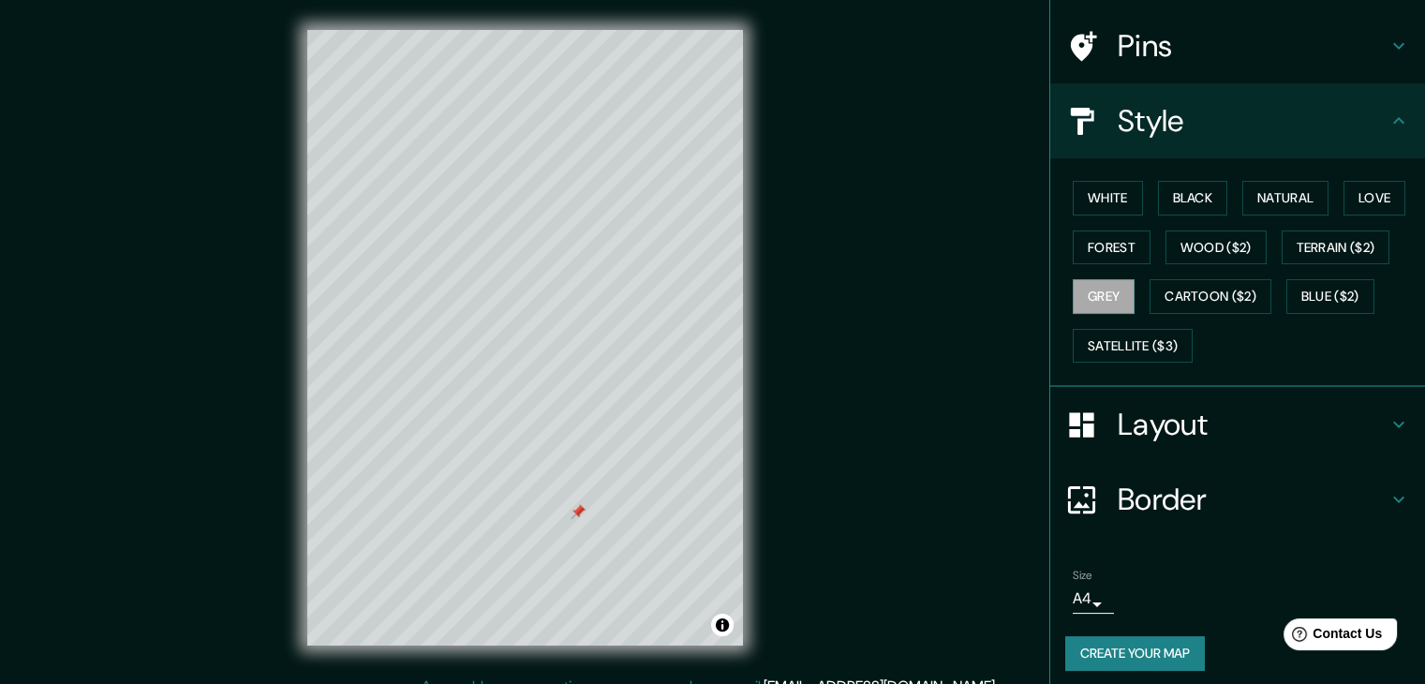
scroll to position [135, 0]
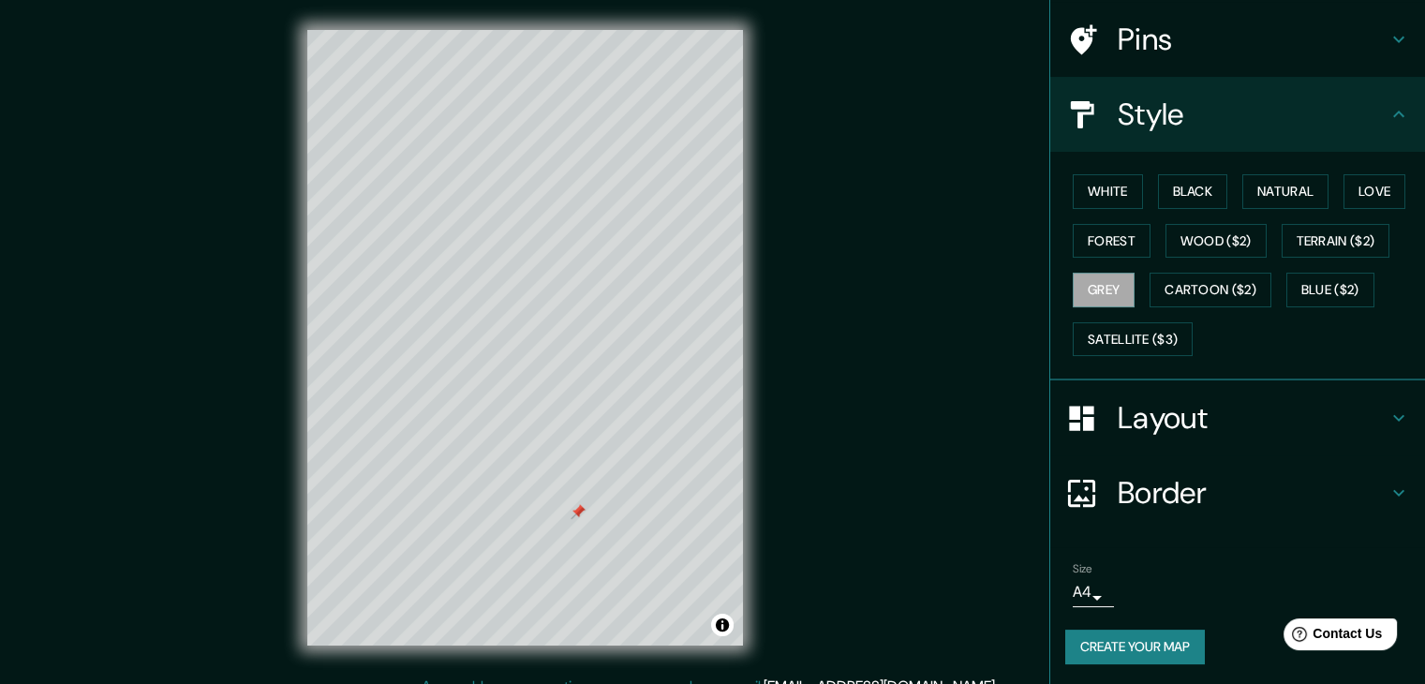
drag, startPoint x: 1417, startPoint y: 281, endPoint x: 140, endPoint y: 51, distance: 1297.8
click at [1169, 645] on button "Create your map" at bounding box center [1135, 647] width 140 height 35
